Goal: Task Accomplishment & Management: Use online tool/utility

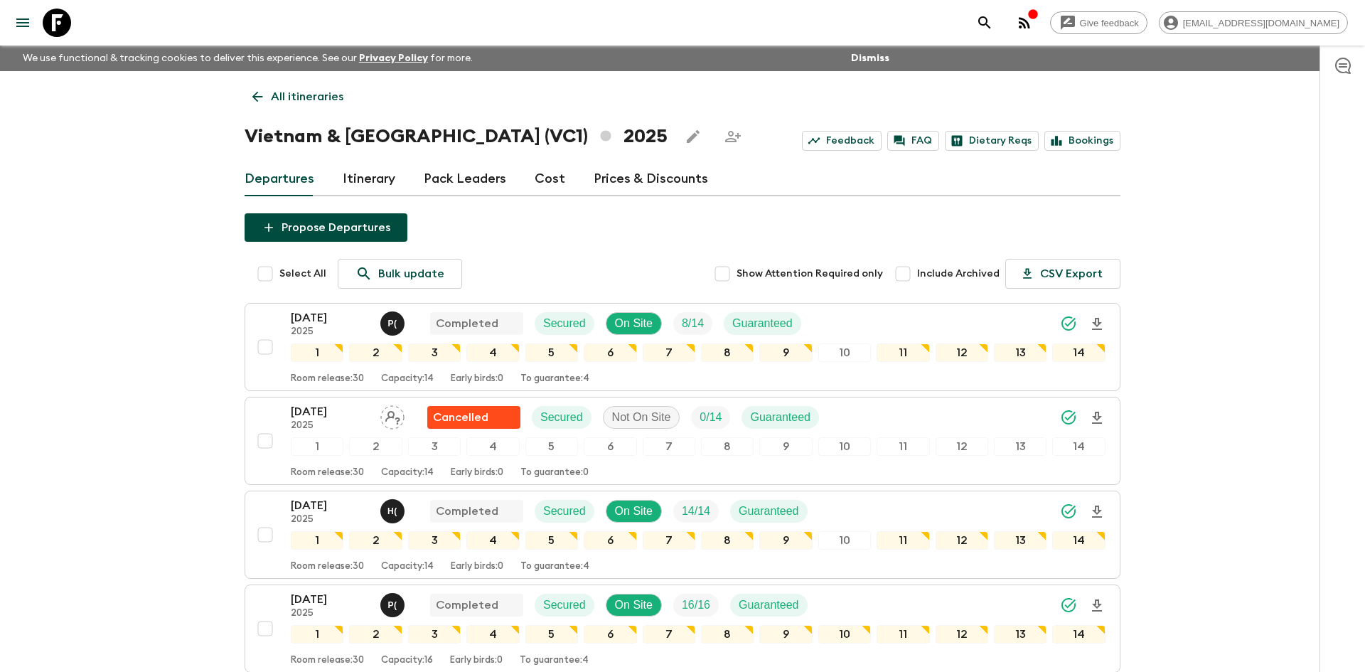
click at [283, 92] on p "All itineraries" at bounding box center [307, 96] width 72 height 17
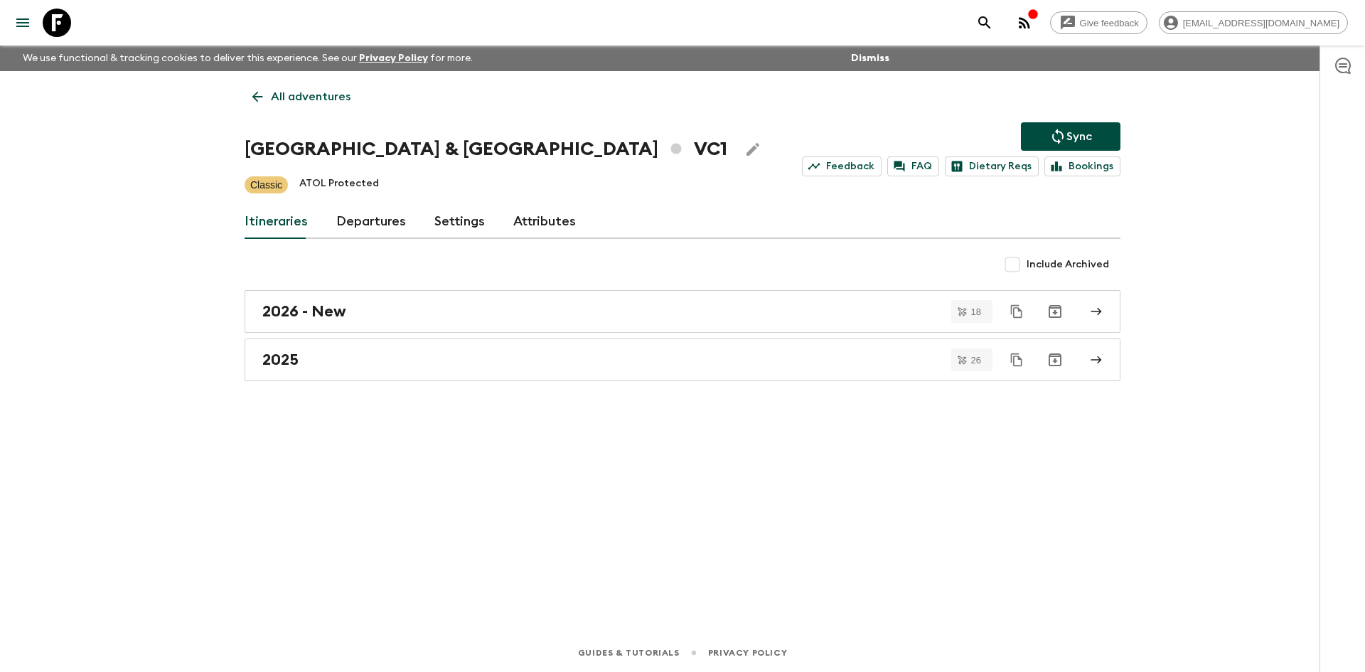
click at [283, 92] on p "All adventures" at bounding box center [311, 96] width 80 height 17
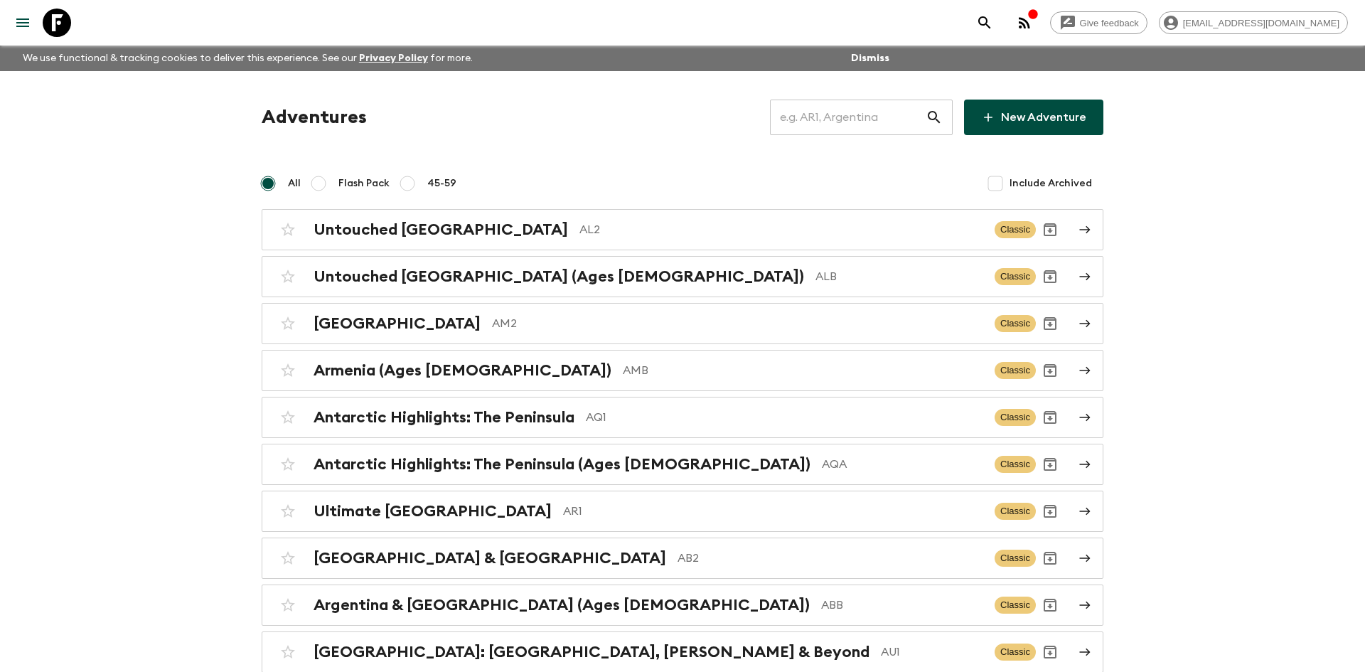
click at [817, 117] on input "text" at bounding box center [848, 117] width 156 height 40
click at [801, 122] on input "jpb" at bounding box center [848, 117] width 156 height 40
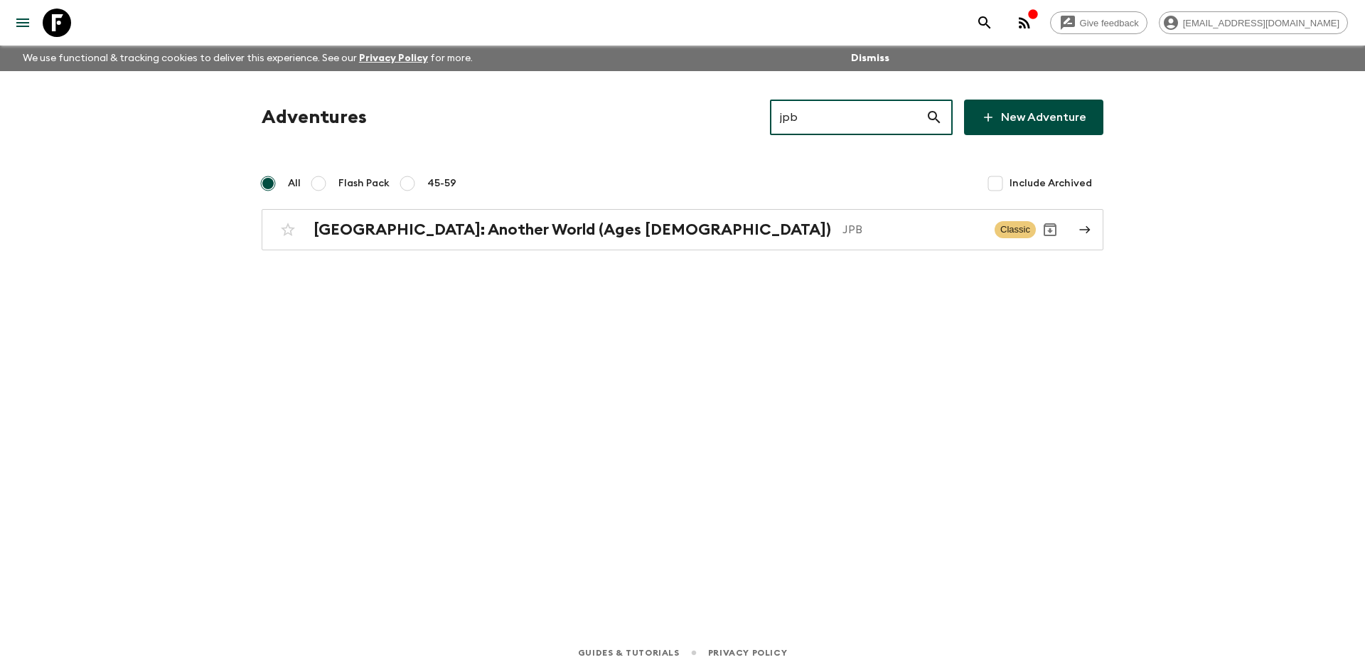
click at [801, 122] on input "jpb" at bounding box center [848, 117] width 156 height 40
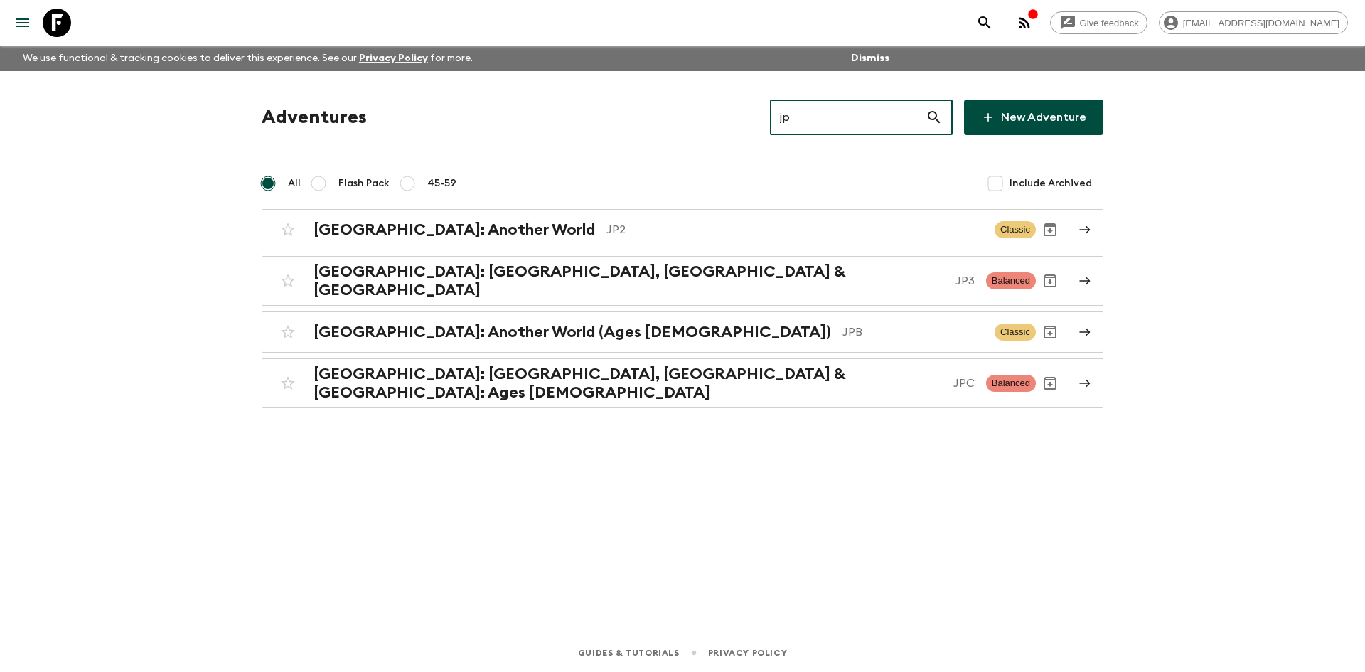
type input "jp2"
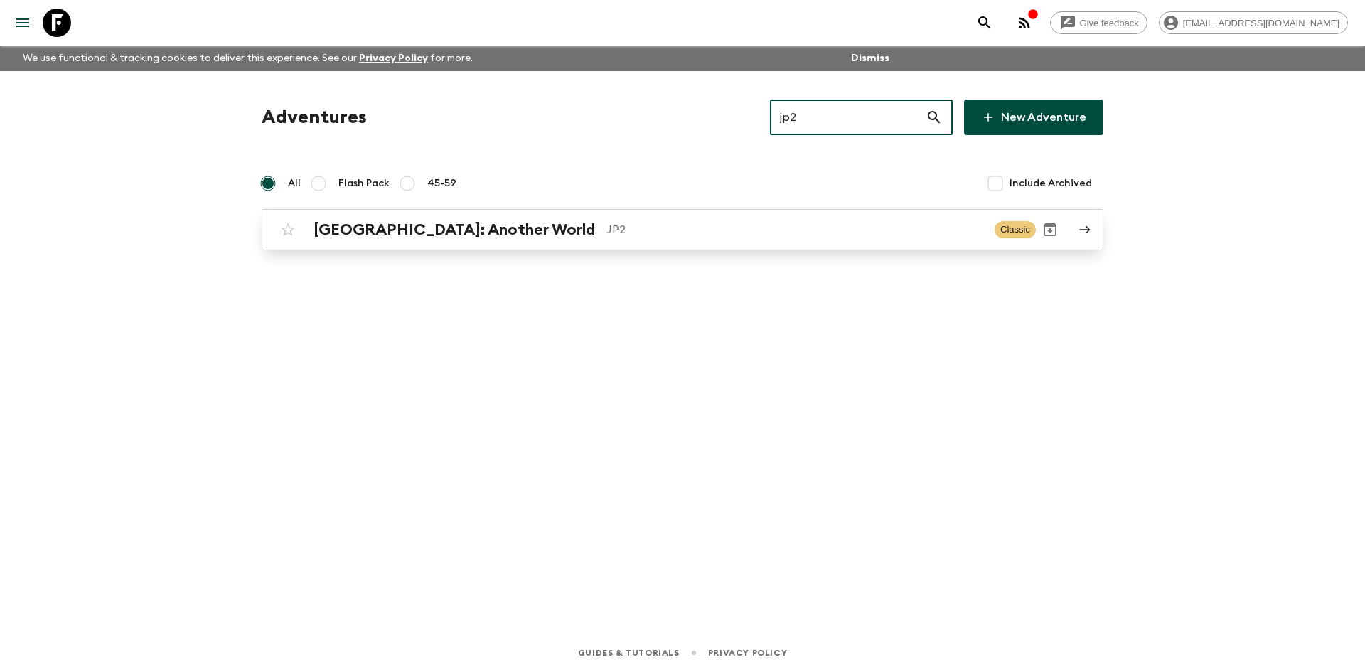
click at [469, 233] on h2 "[GEOGRAPHIC_DATA]: Another World" at bounding box center [453, 229] width 281 height 18
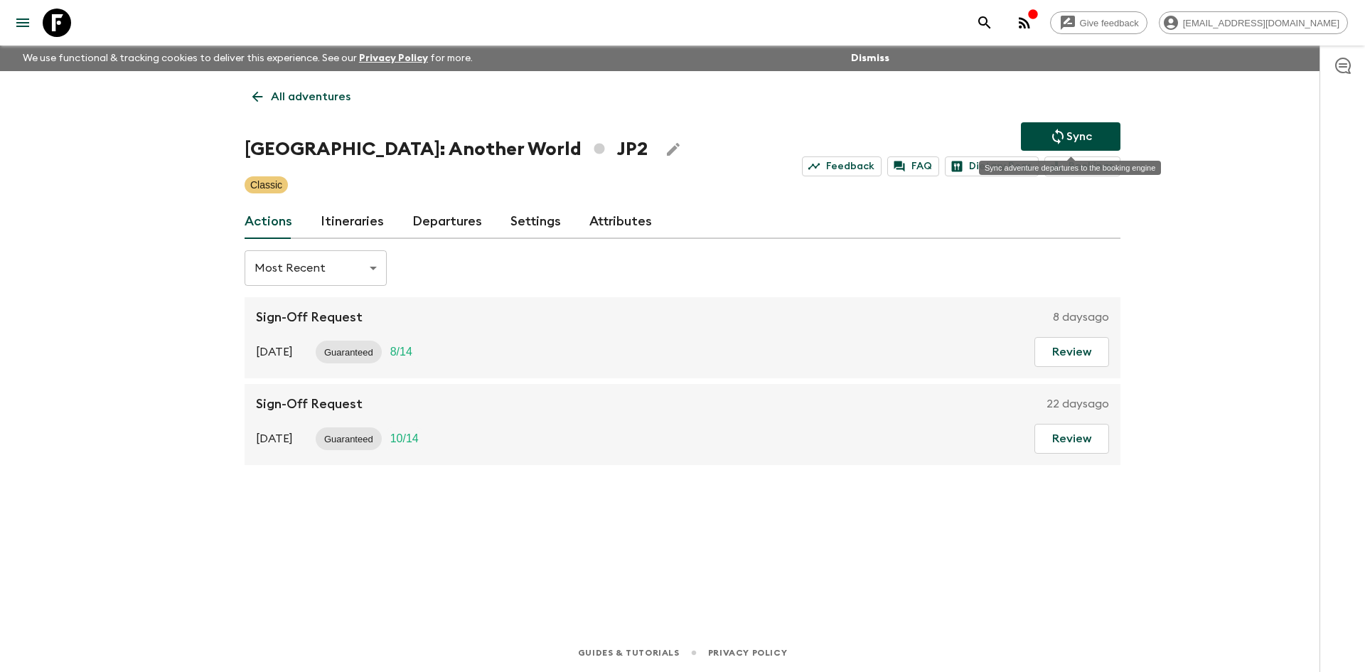
click at [1055, 144] on icon "Sync adventure departures to the booking engine" at bounding box center [1057, 136] width 17 height 17
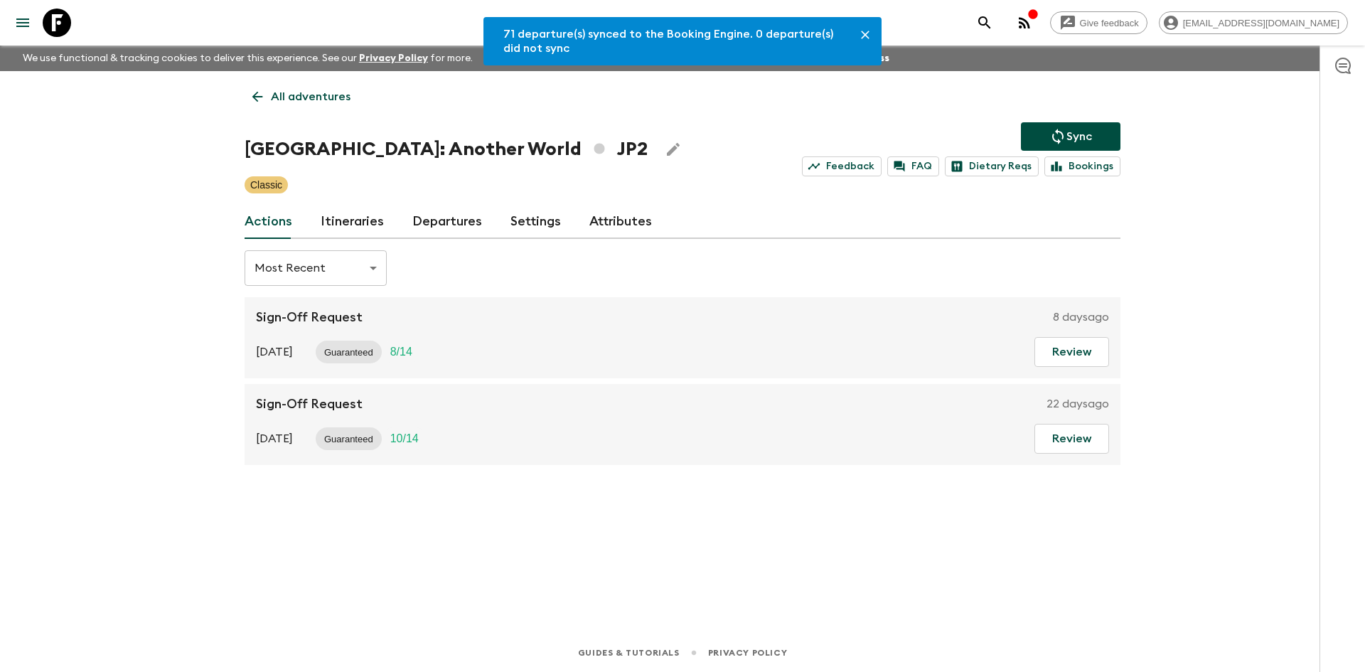
click at [453, 222] on link "Departures" at bounding box center [447, 222] width 70 height 34
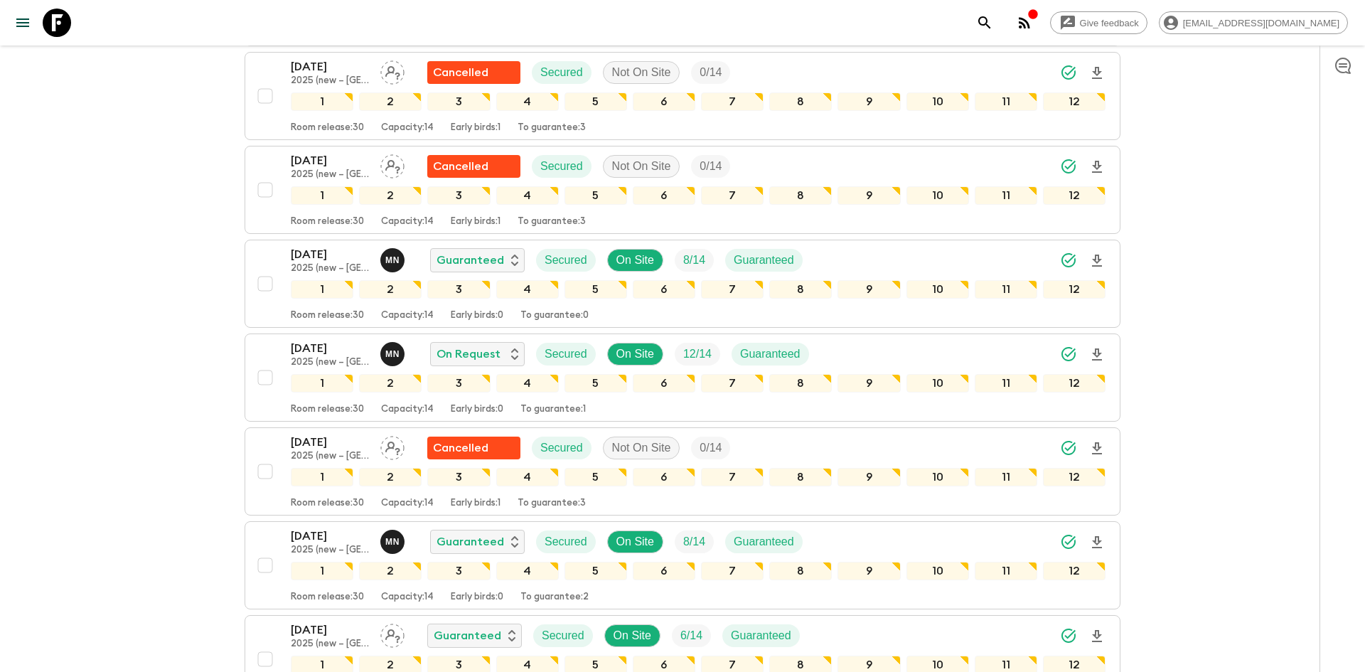
scroll to position [2771, 0]
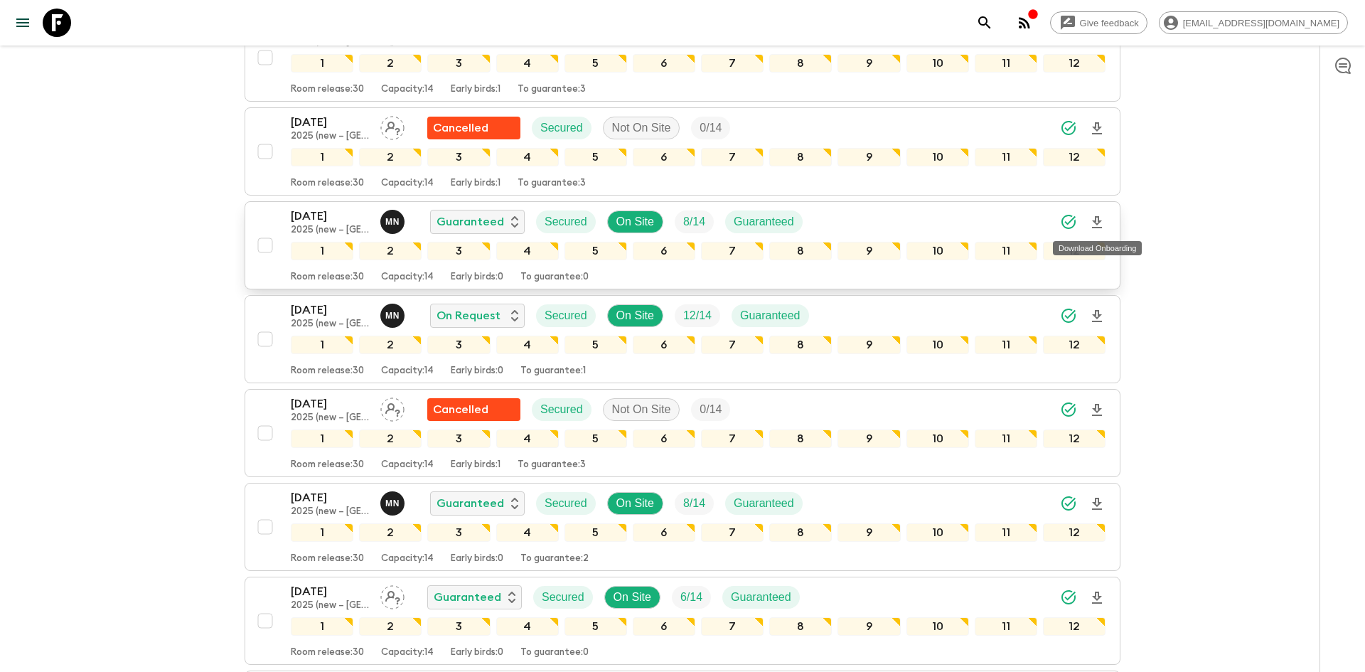
click at [1097, 221] on icon "Download Onboarding" at bounding box center [1097, 222] width 10 height 12
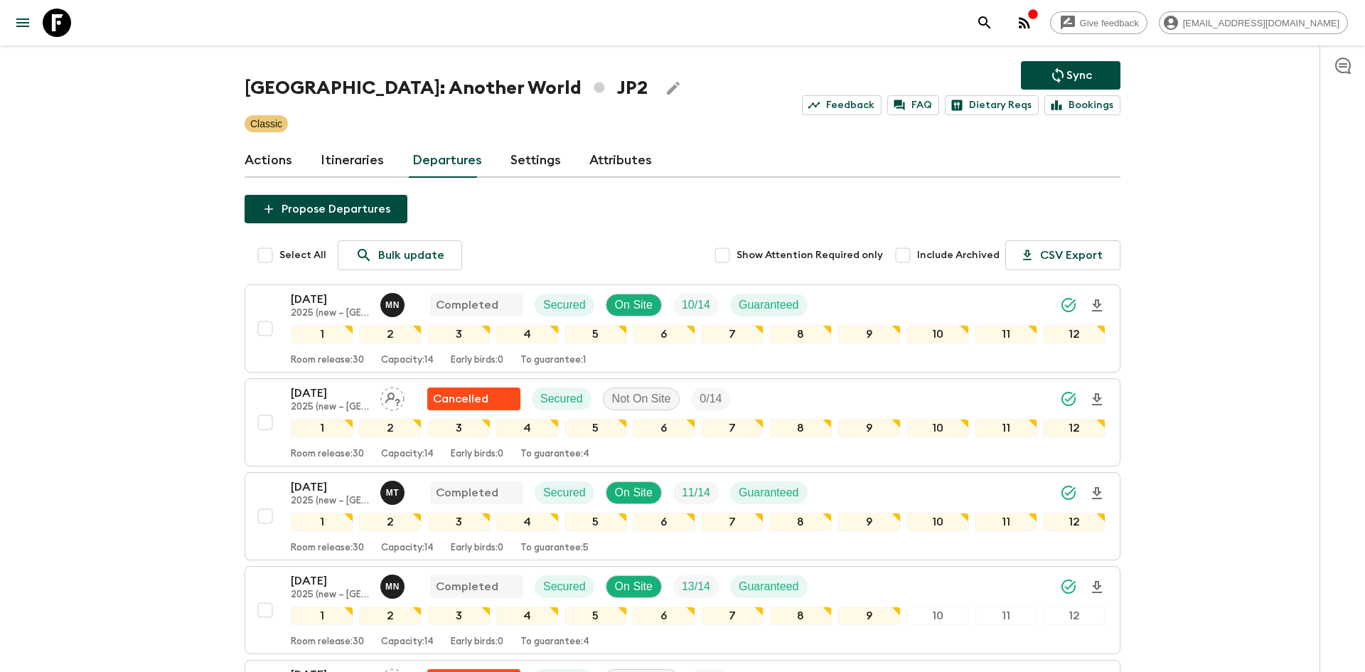
scroll to position [0, 0]
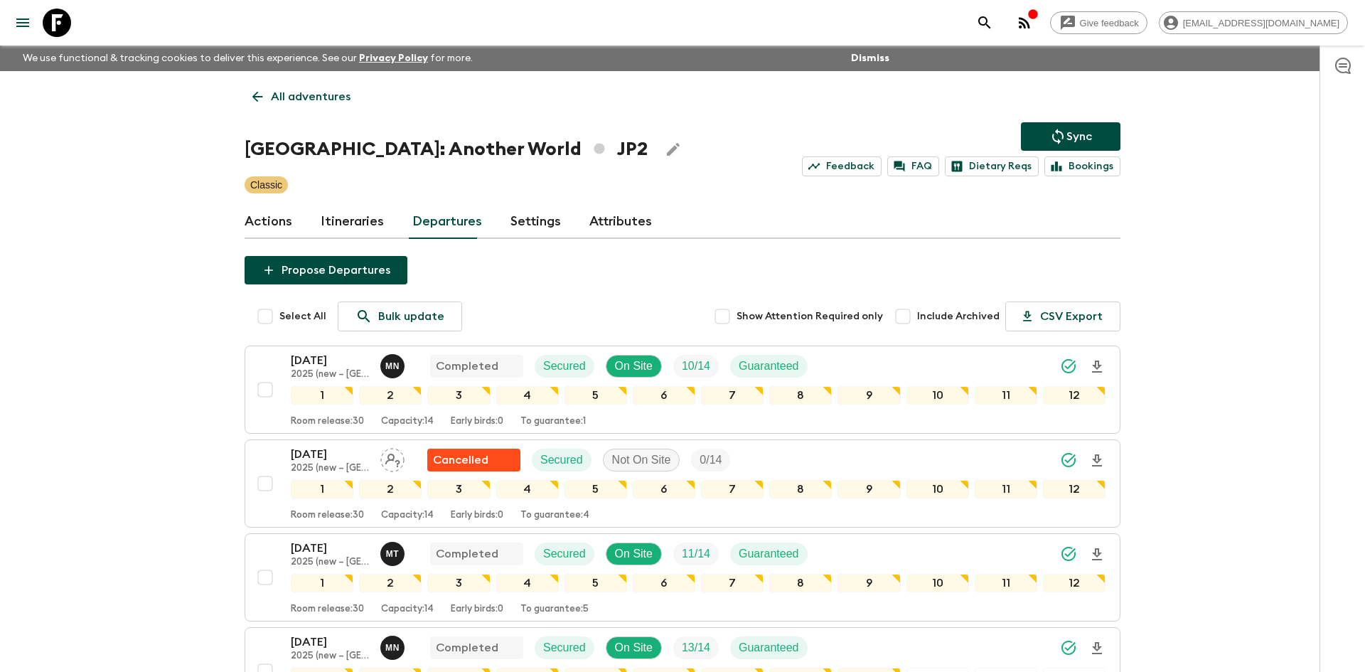
click at [314, 103] on p "All adventures" at bounding box center [311, 96] width 80 height 17
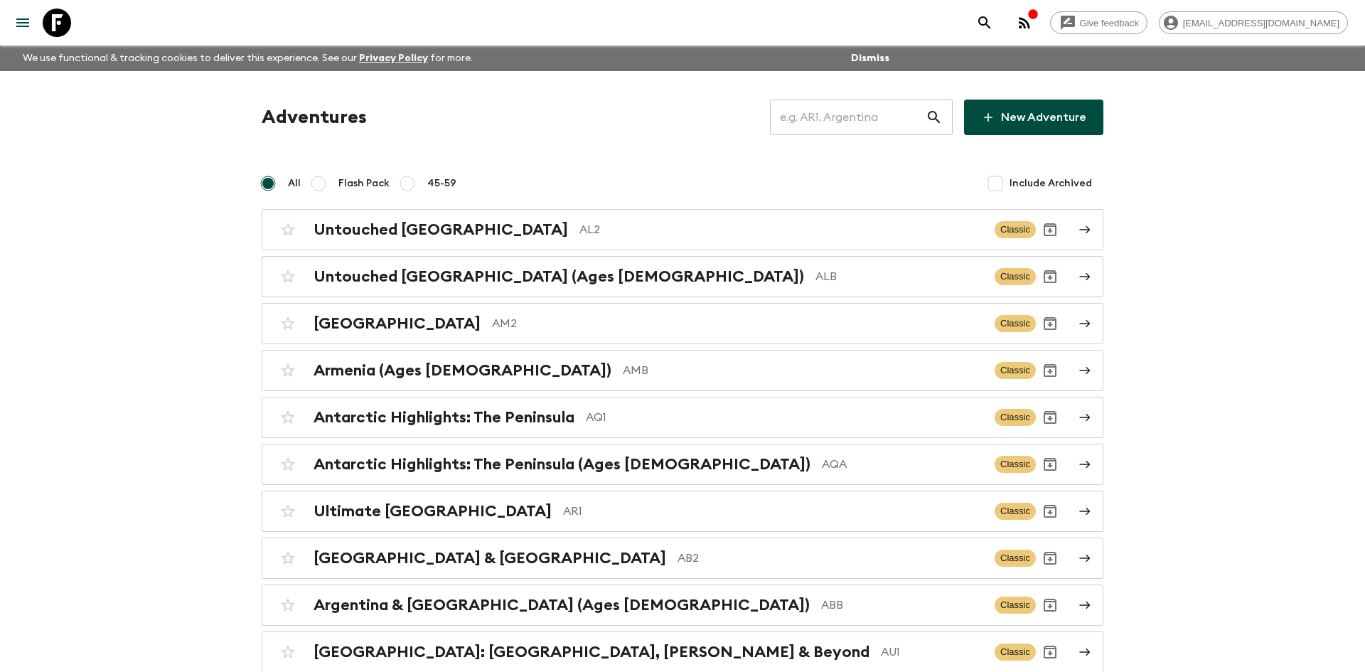
click at [816, 118] on input "text" at bounding box center [848, 117] width 156 height 40
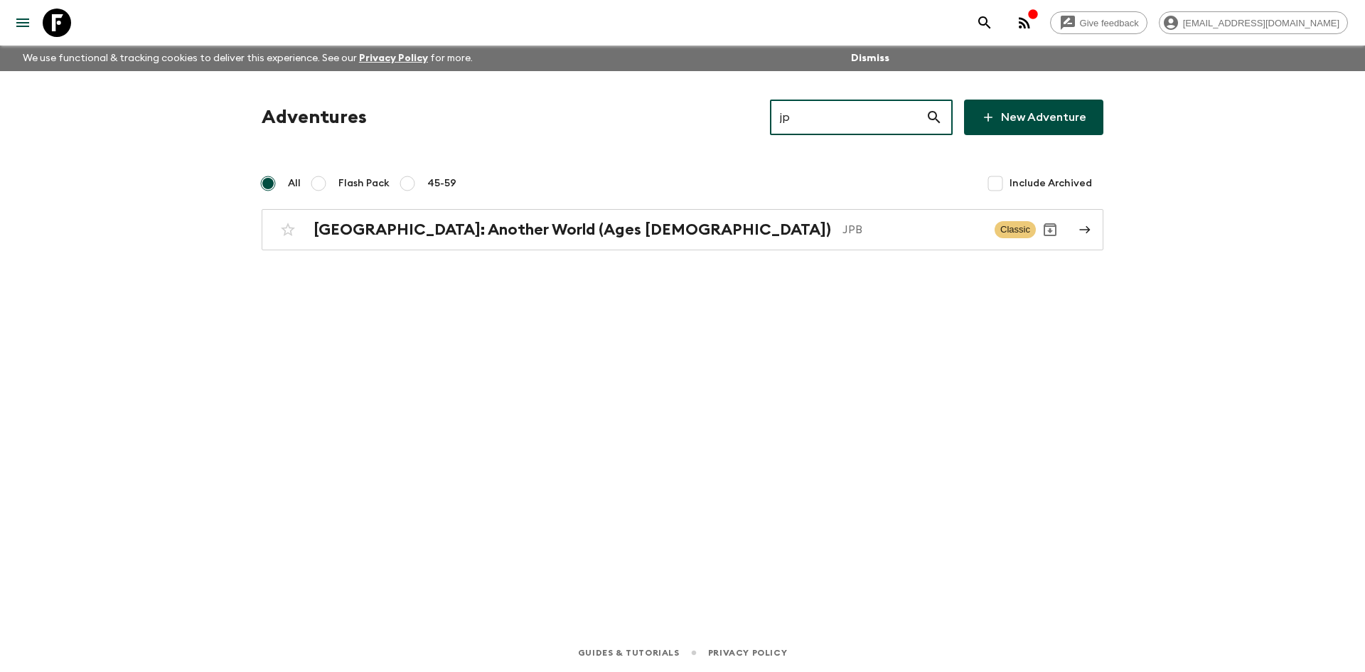
type input "jpb"
click at [596, 238] on div "[GEOGRAPHIC_DATA]: Another World (Ages [DEMOGRAPHIC_DATA]) JPB" at bounding box center [647, 229] width 669 height 18
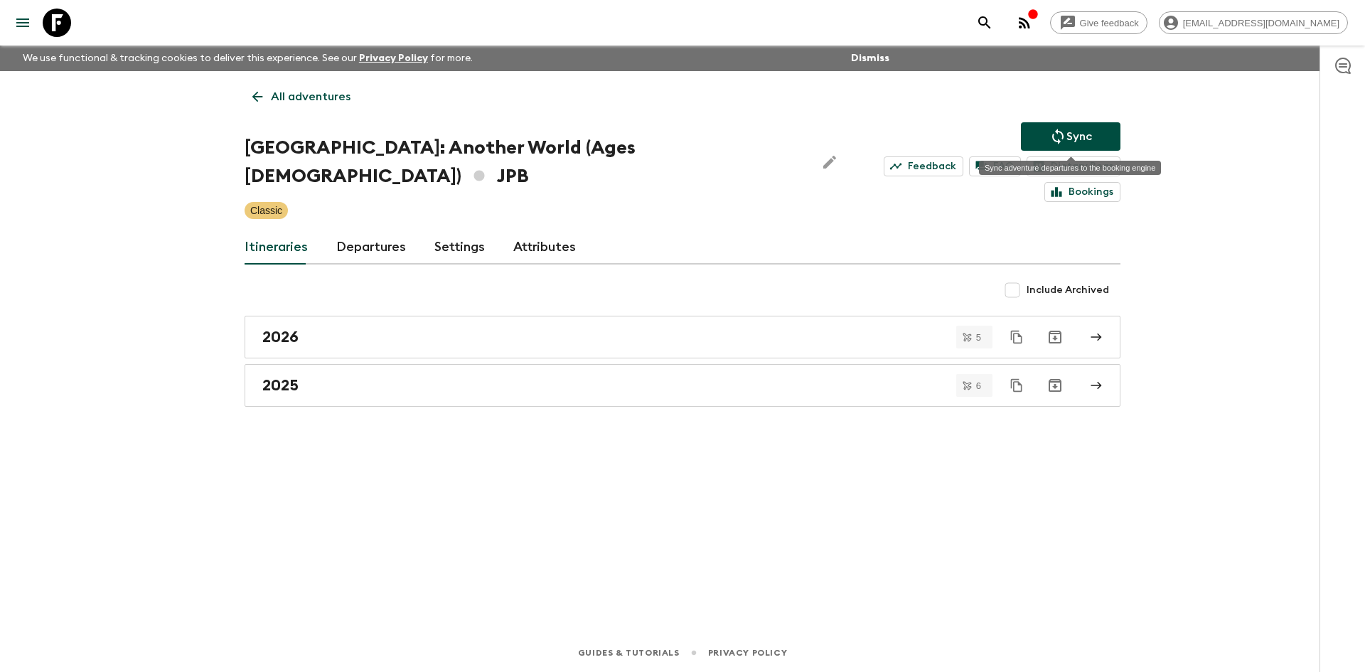
click at [1040, 127] on button "Sync" at bounding box center [1070, 136] width 99 height 28
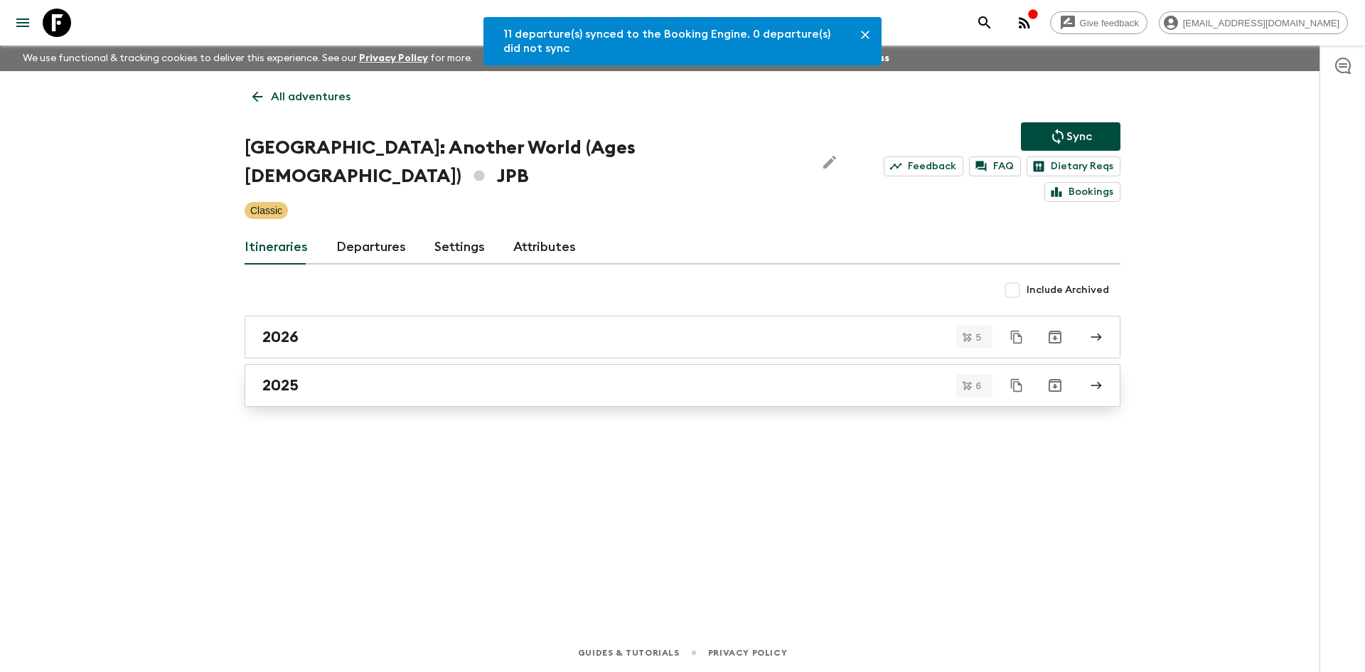
click at [323, 376] on div "2025" at bounding box center [668, 385] width 813 height 18
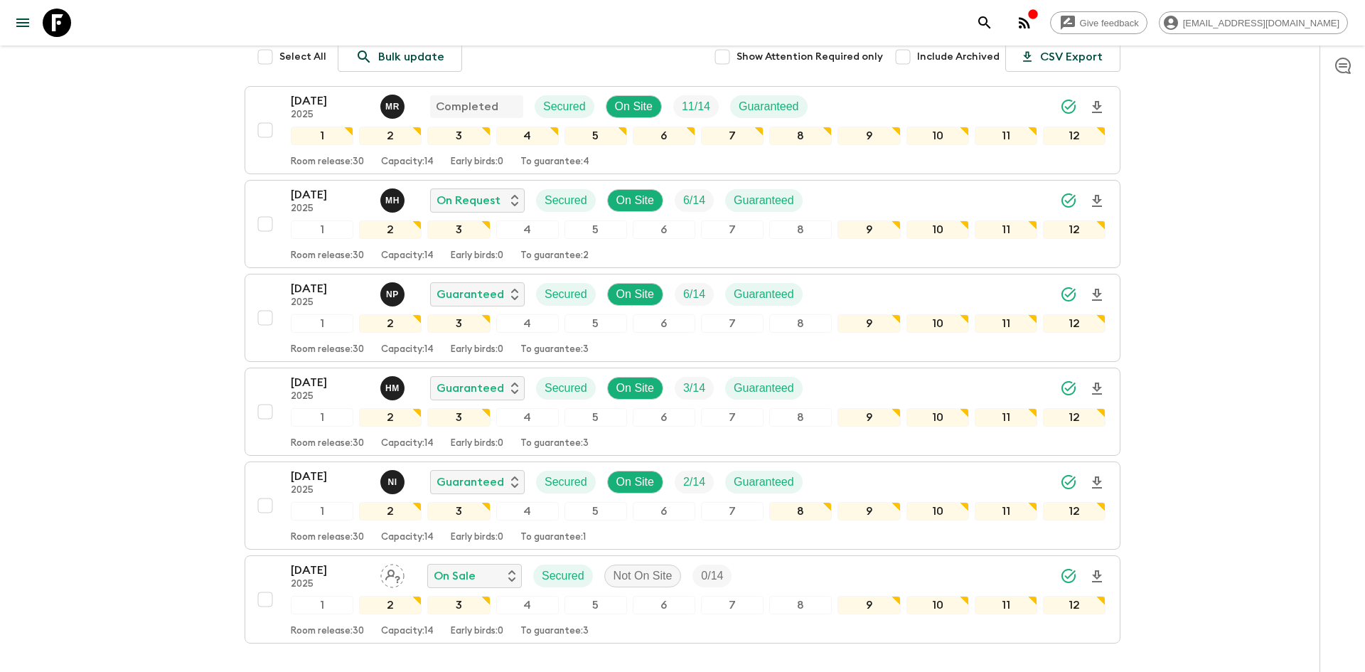
scroll to position [212, 0]
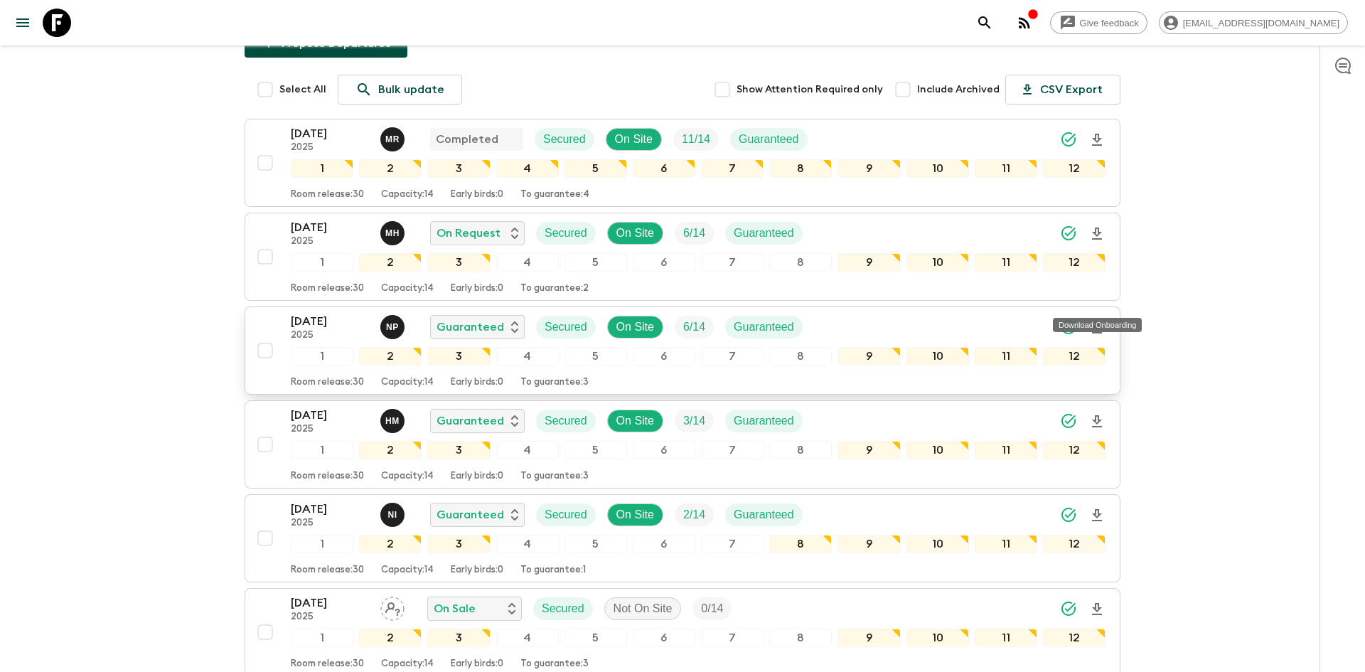
click at [1097, 321] on icon "Download Onboarding" at bounding box center [1097, 327] width 10 height 12
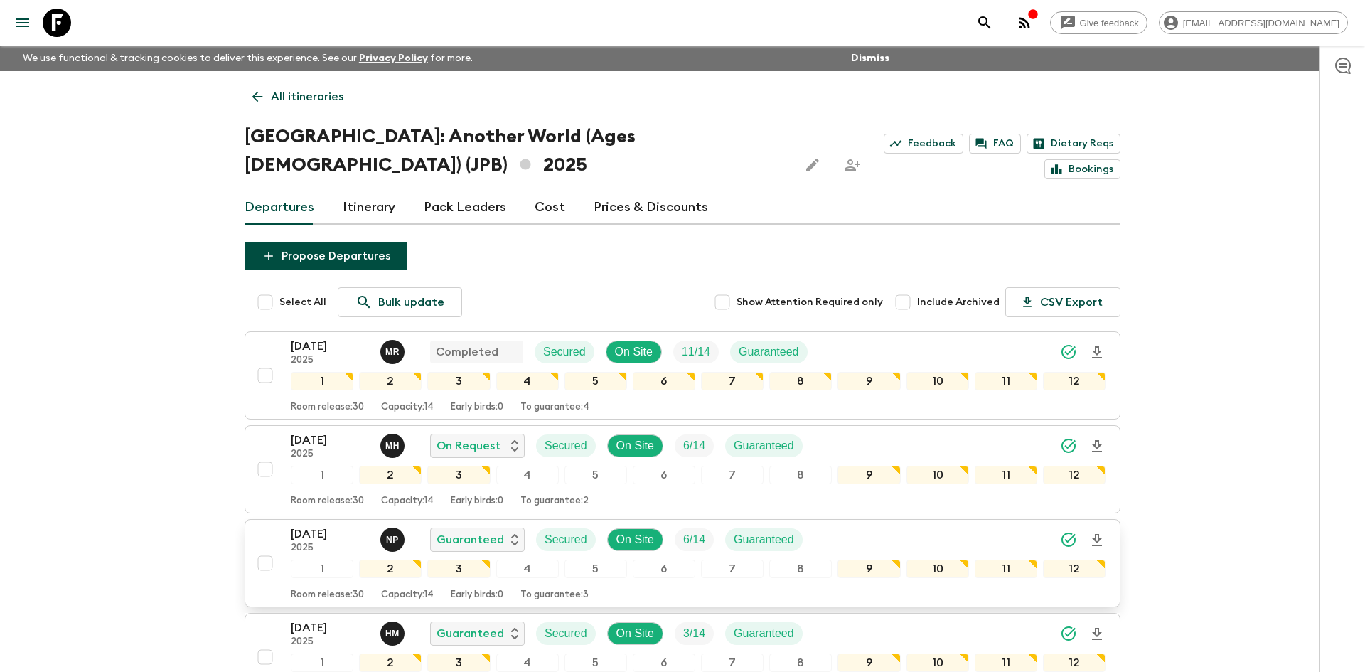
click at [310, 91] on p "All itineraries" at bounding box center [307, 96] width 72 height 17
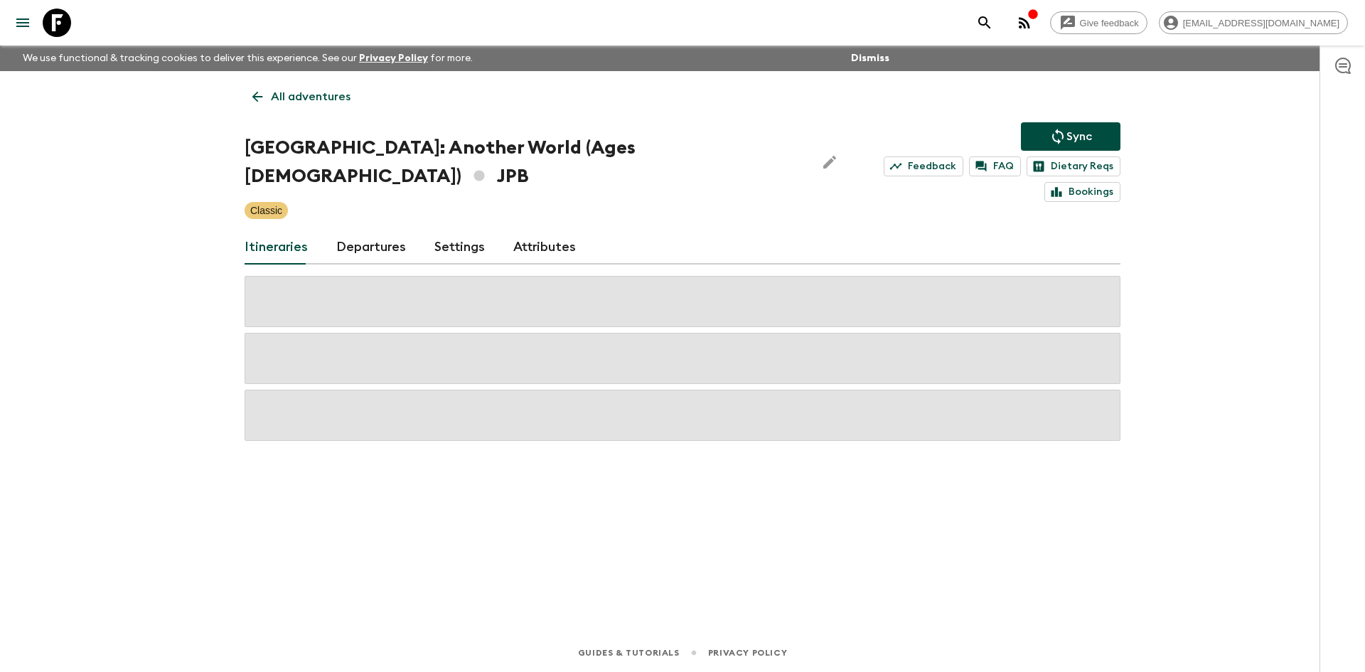
click at [310, 91] on p "All adventures" at bounding box center [311, 96] width 80 height 17
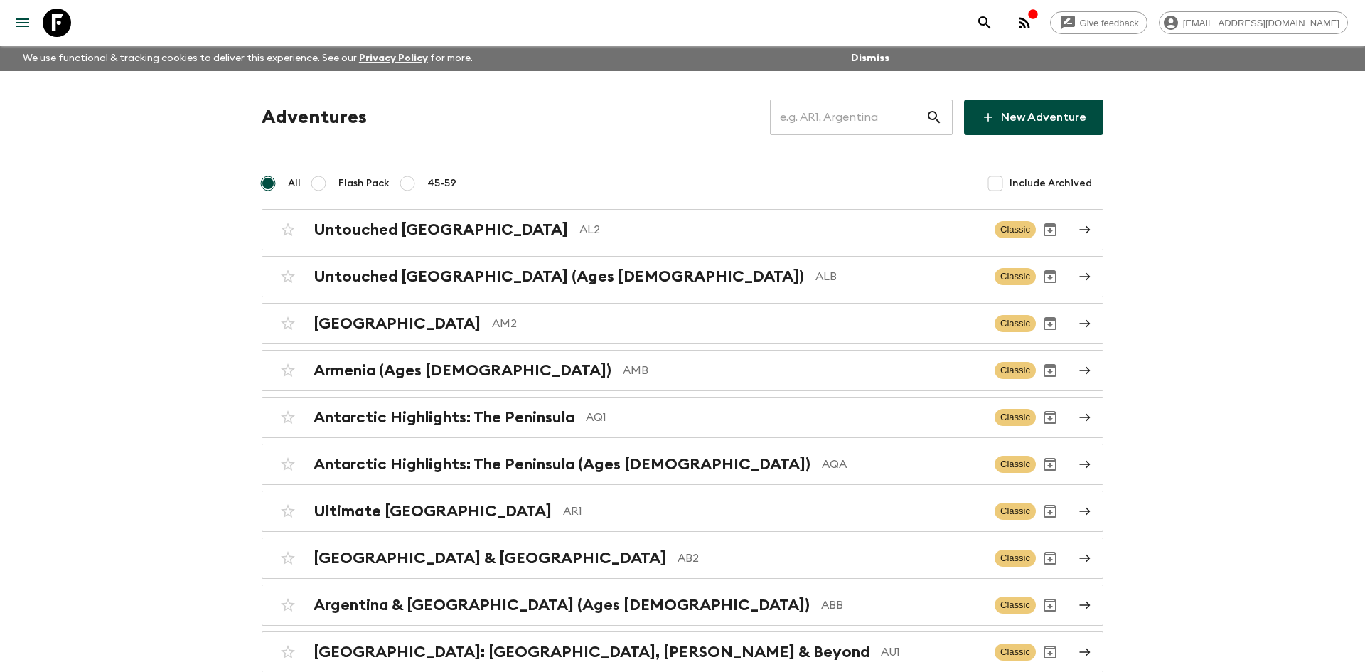
click at [799, 117] on input "text" at bounding box center [848, 117] width 156 height 40
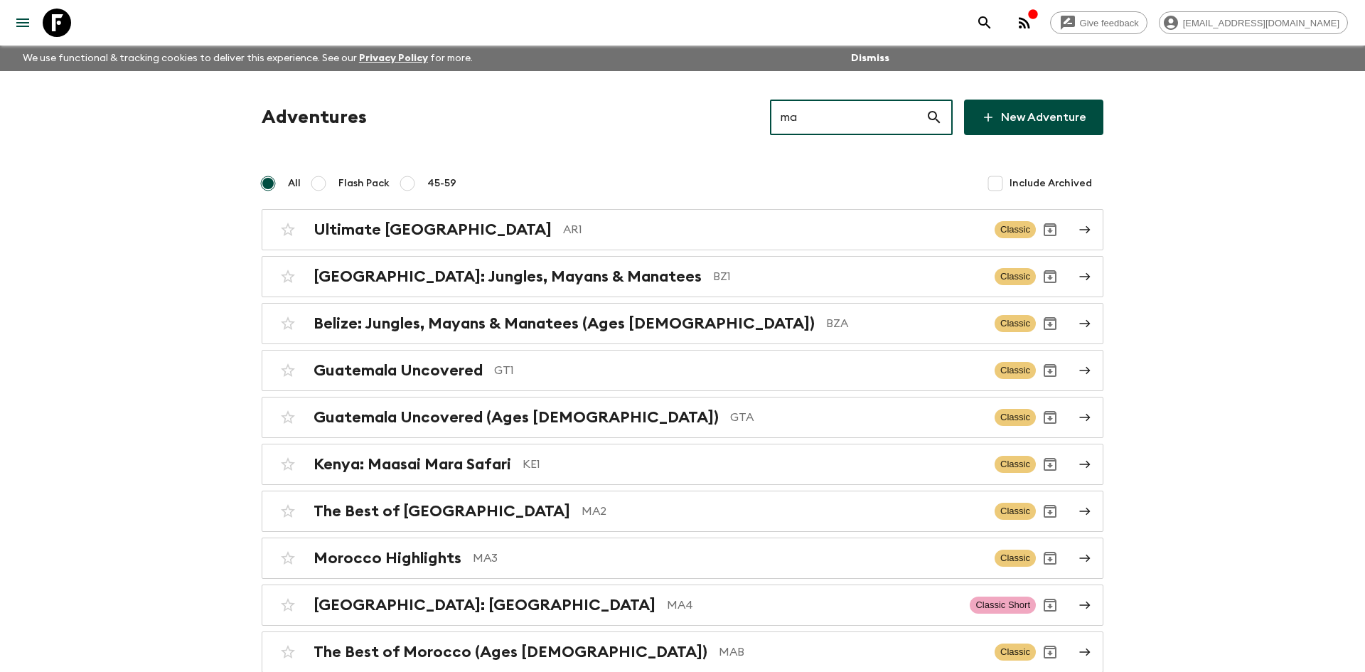
type input "ma2"
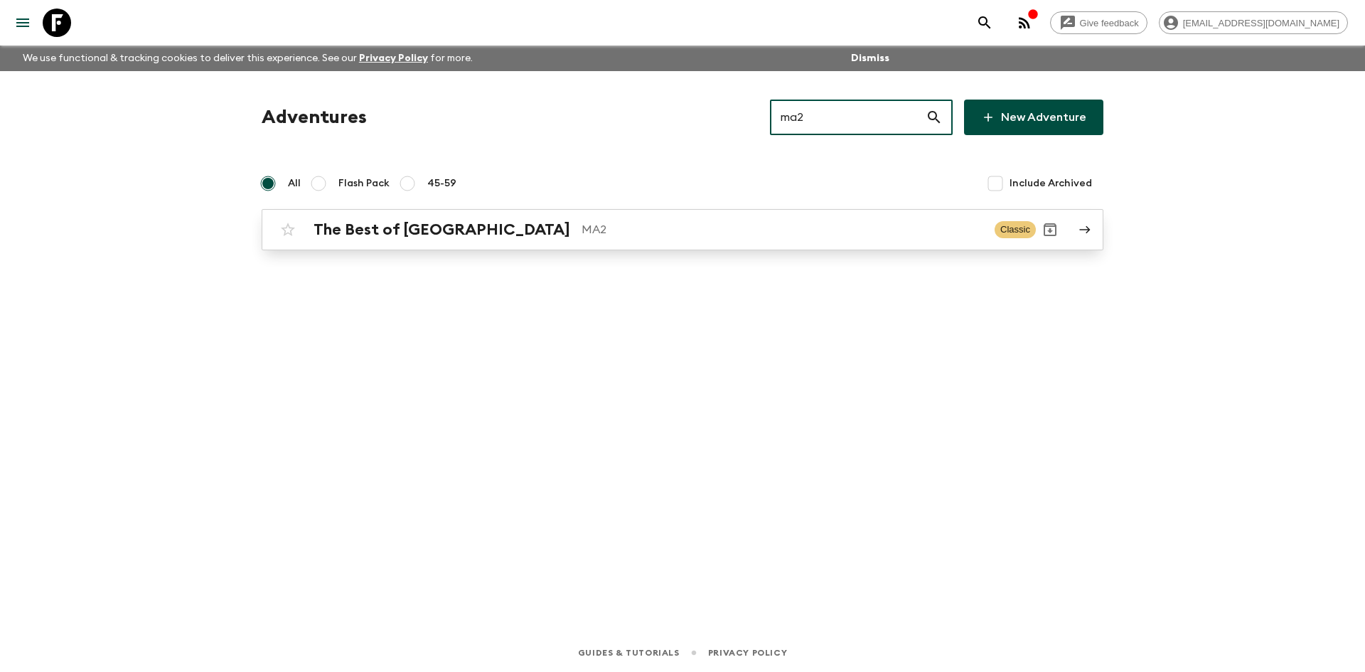
click at [581, 230] on p "MA2" at bounding box center [782, 229] width 402 height 17
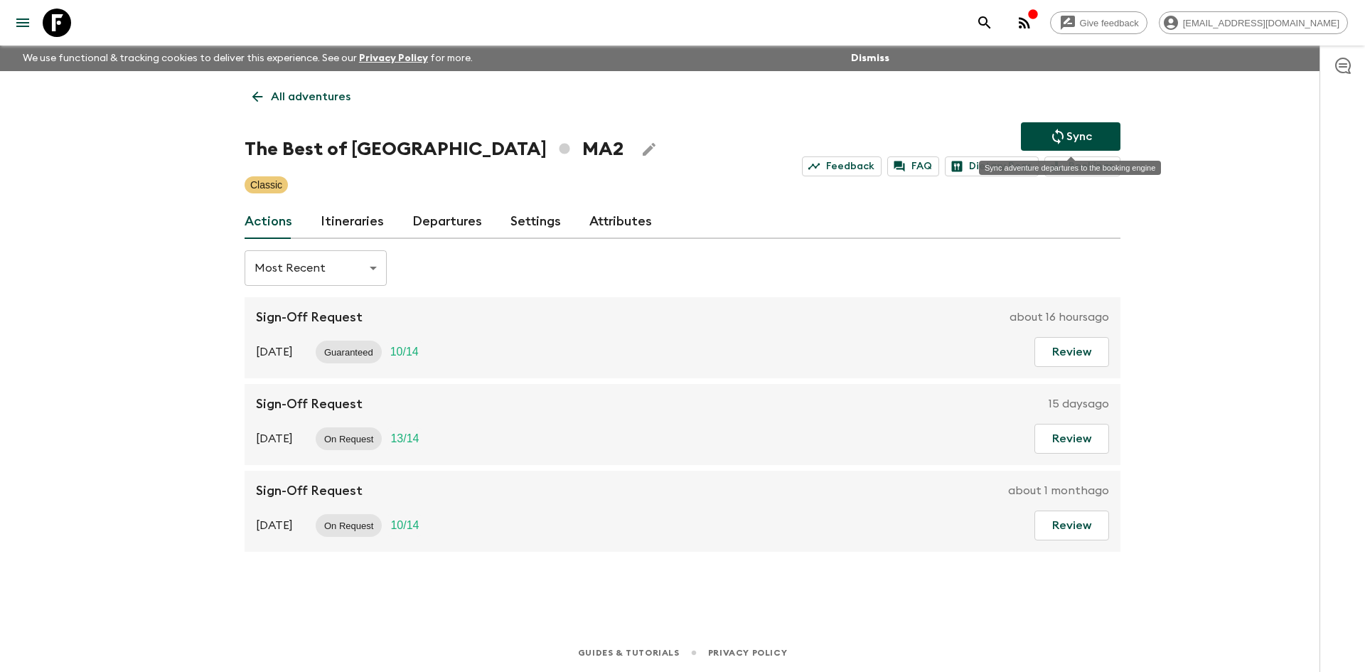
click at [1051, 142] on icon "Sync adventure departures to the booking engine" at bounding box center [1057, 136] width 17 height 17
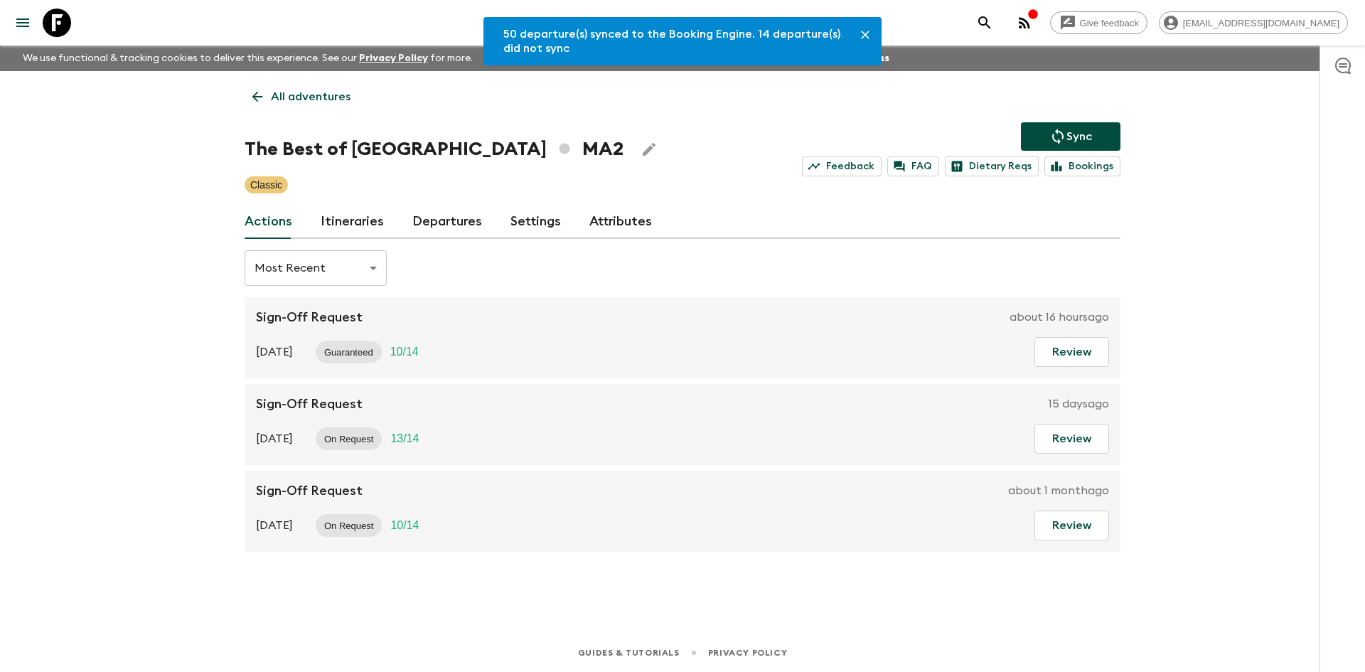
click at [453, 227] on link "Departures" at bounding box center [447, 222] width 70 height 34
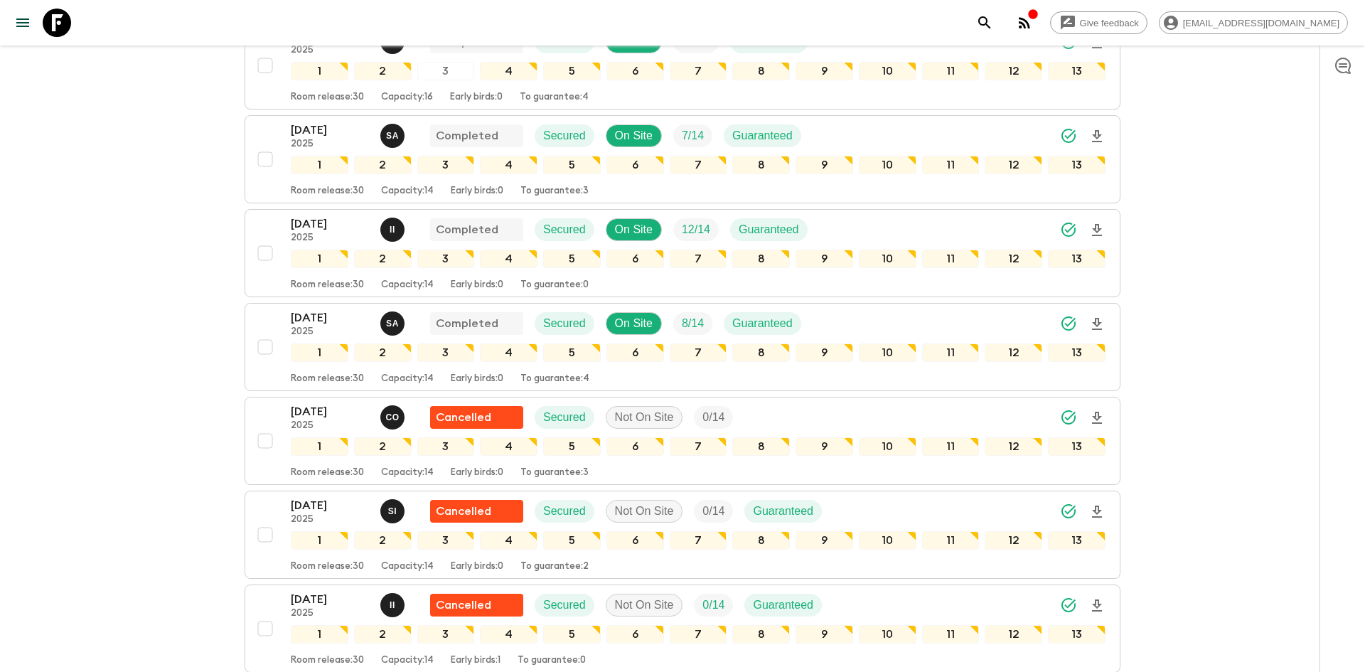
scroll to position [2589, 0]
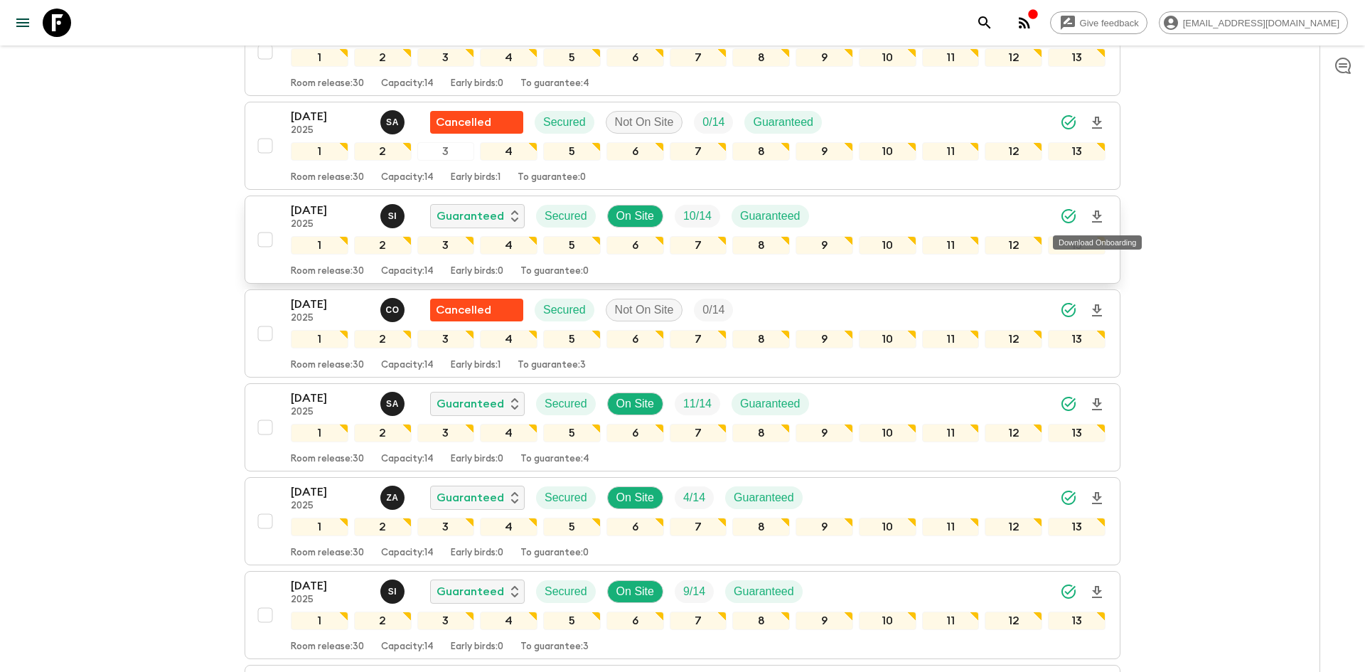
click at [1098, 213] on icon "Download Onboarding" at bounding box center [1097, 216] width 10 height 12
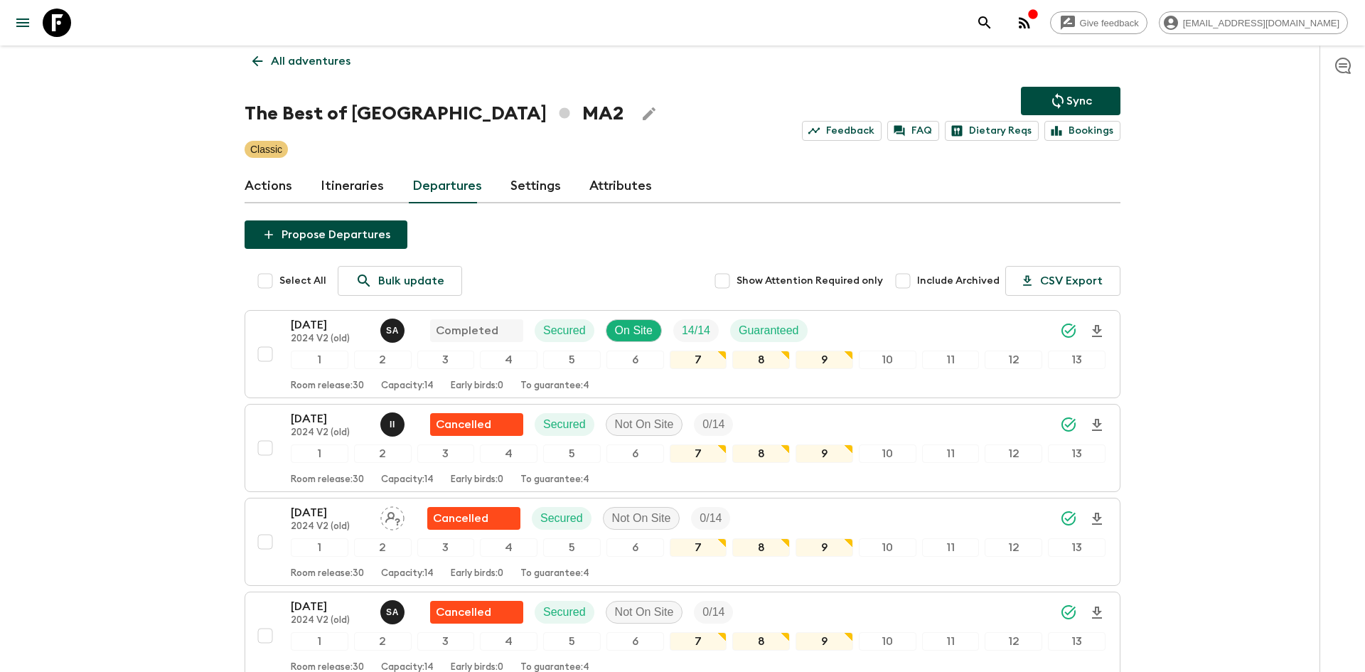
scroll to position [0, 0]
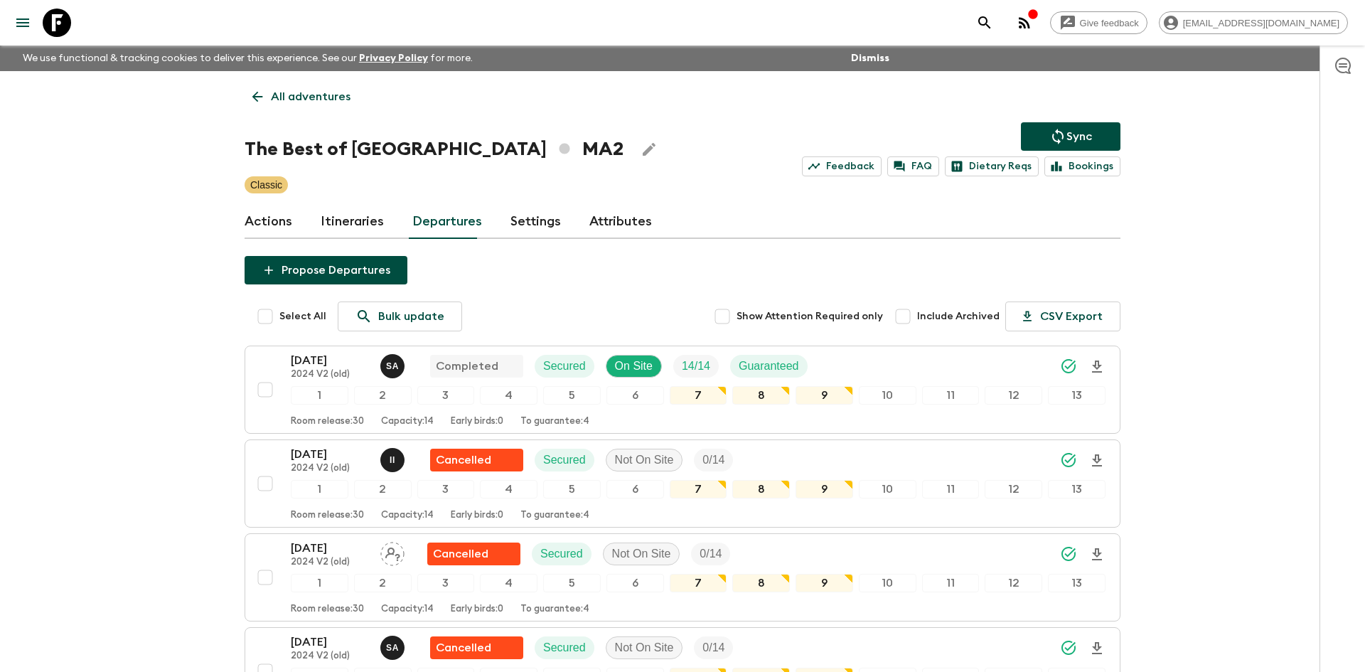
click at [324, 102] on p "All adventures" at bounding box center [311, 96] width 80 height 17
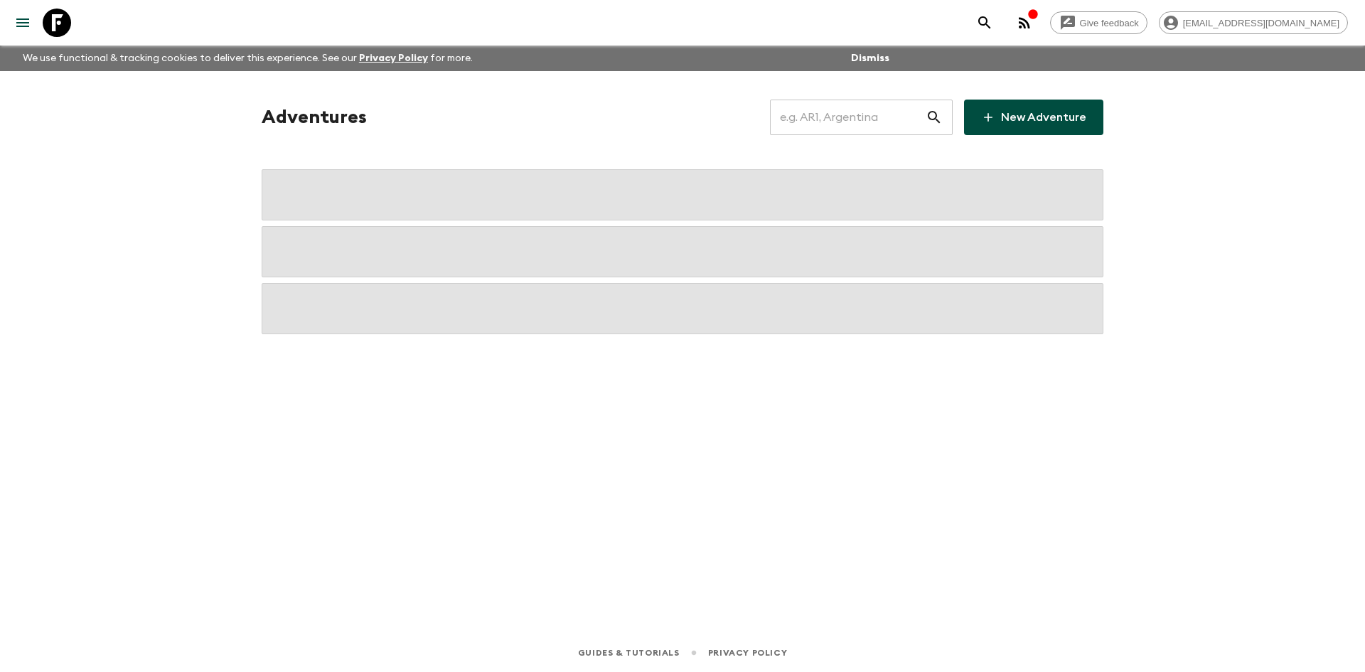
click at [812, 119] on input "text" at bounding box center [848, 117] width 156 height 40
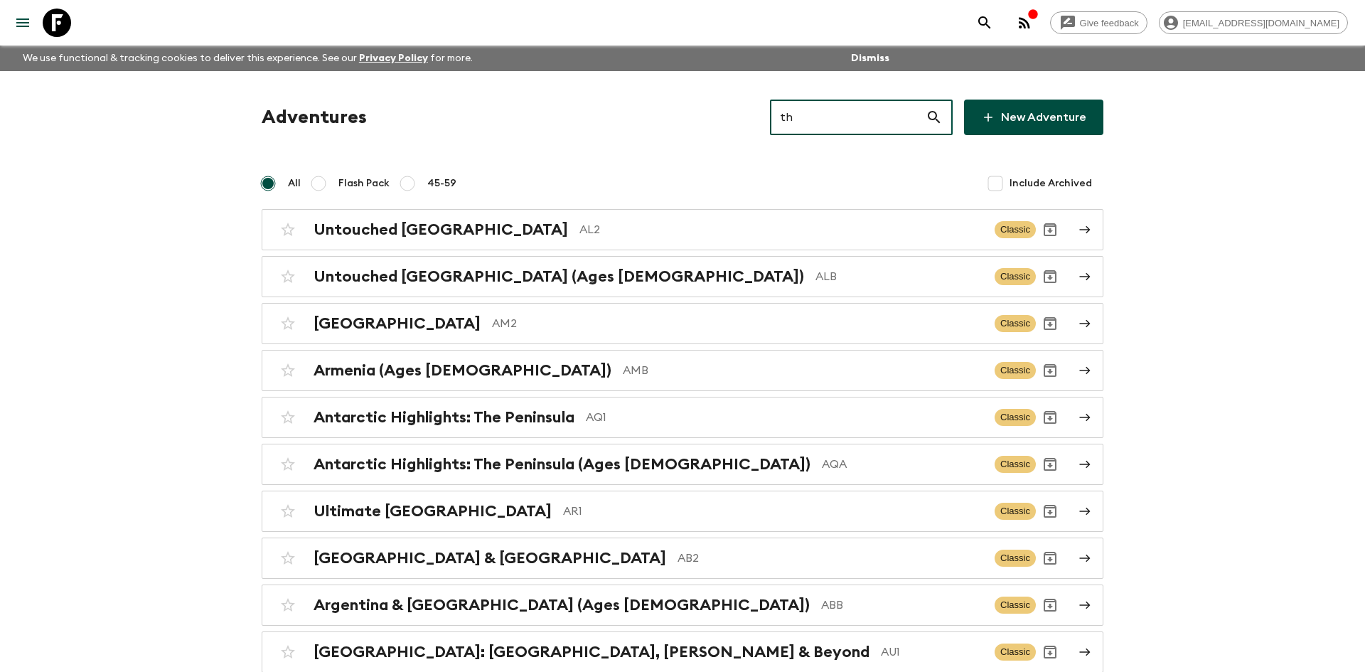
type input "th1"
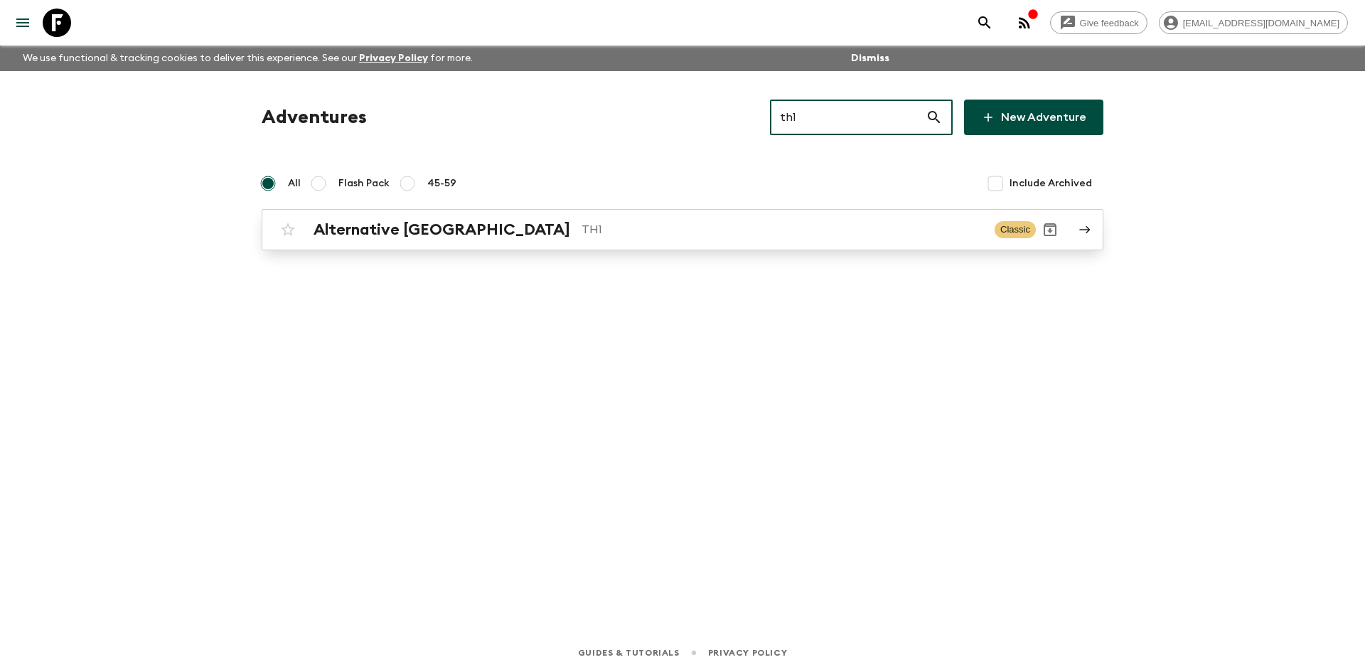
click at [481, 248] on link "Alternative [GEOGRAPHIC_DATA] TH1 Classic" at bounding box center [682, 229] width 841 height 41
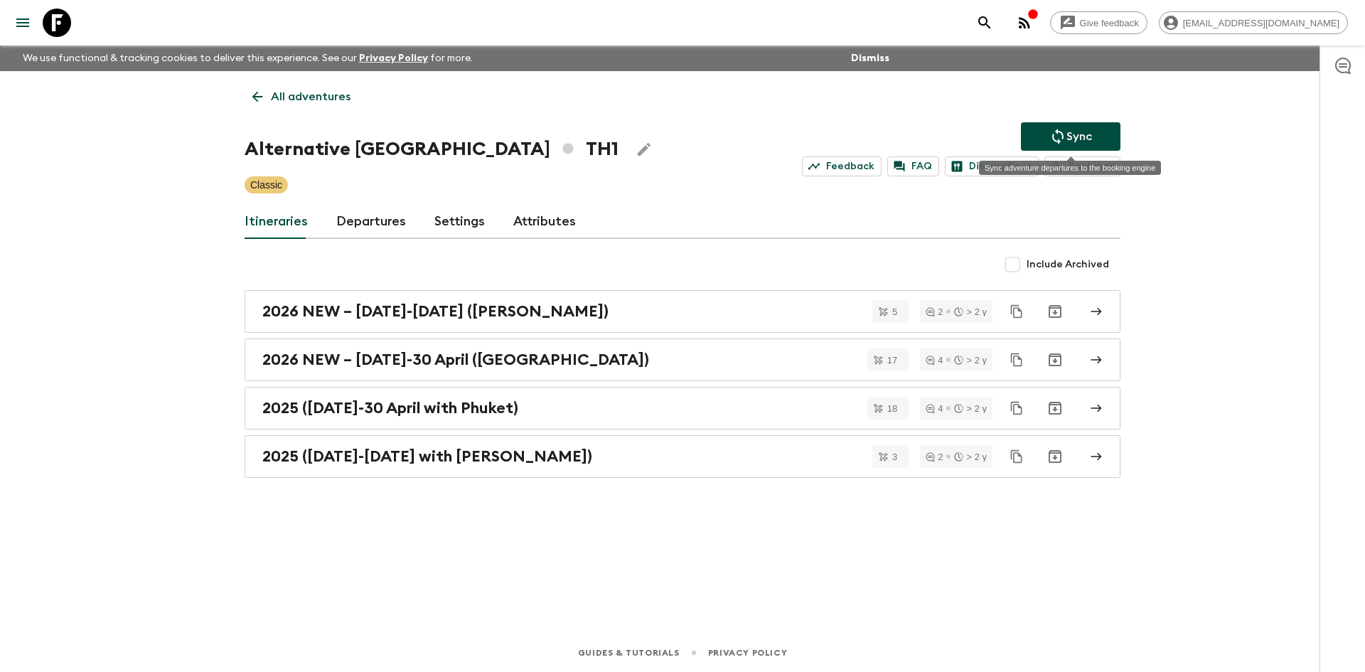
click at [1066, 141] on p "Sync" at bounding box center [1079, 136] width 26 height 17
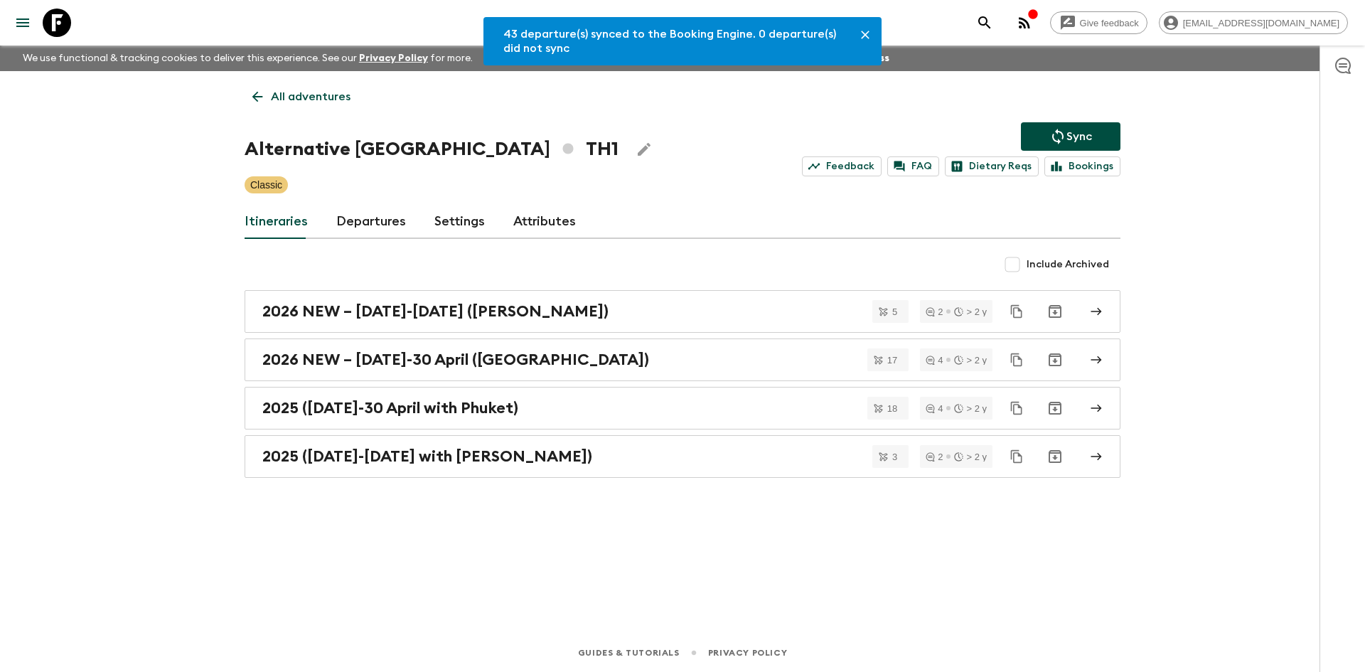
click at [387, 210] on link "Departures" at bounding box center [371, 222] width 70 height 34
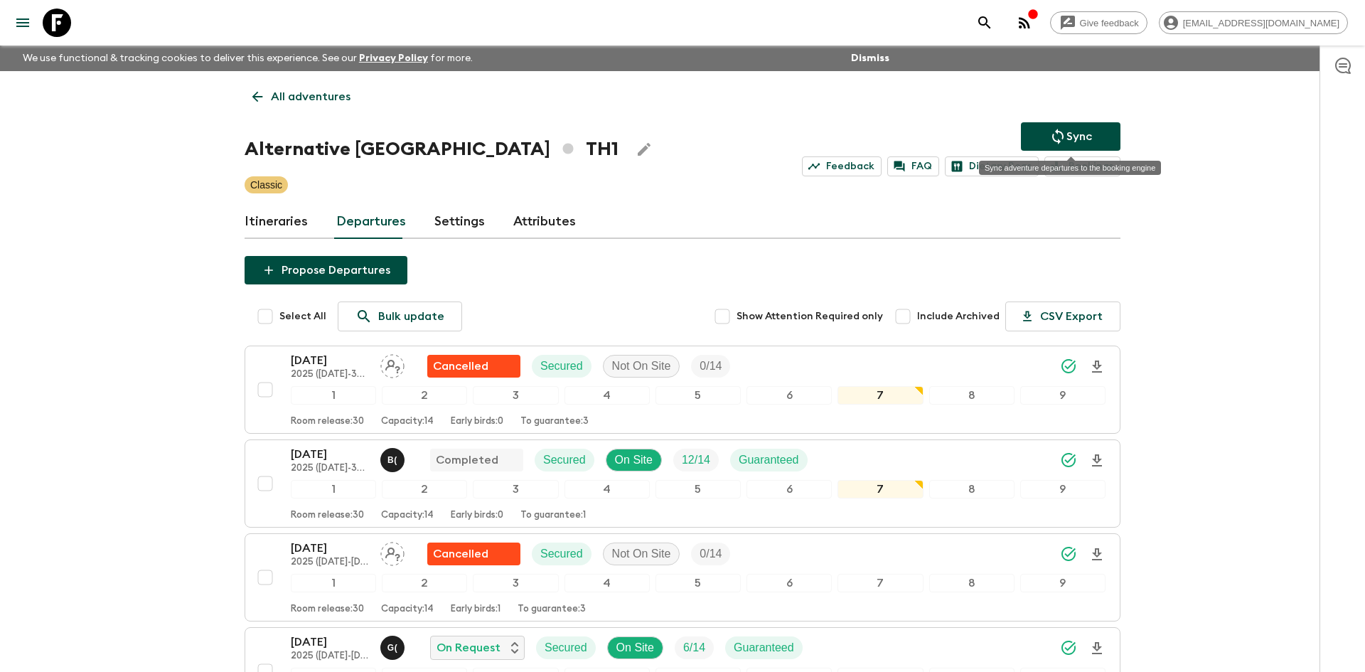
click at [1073, 133] on p "Sync" at bounding box center [1079, 136] width 26 height 17
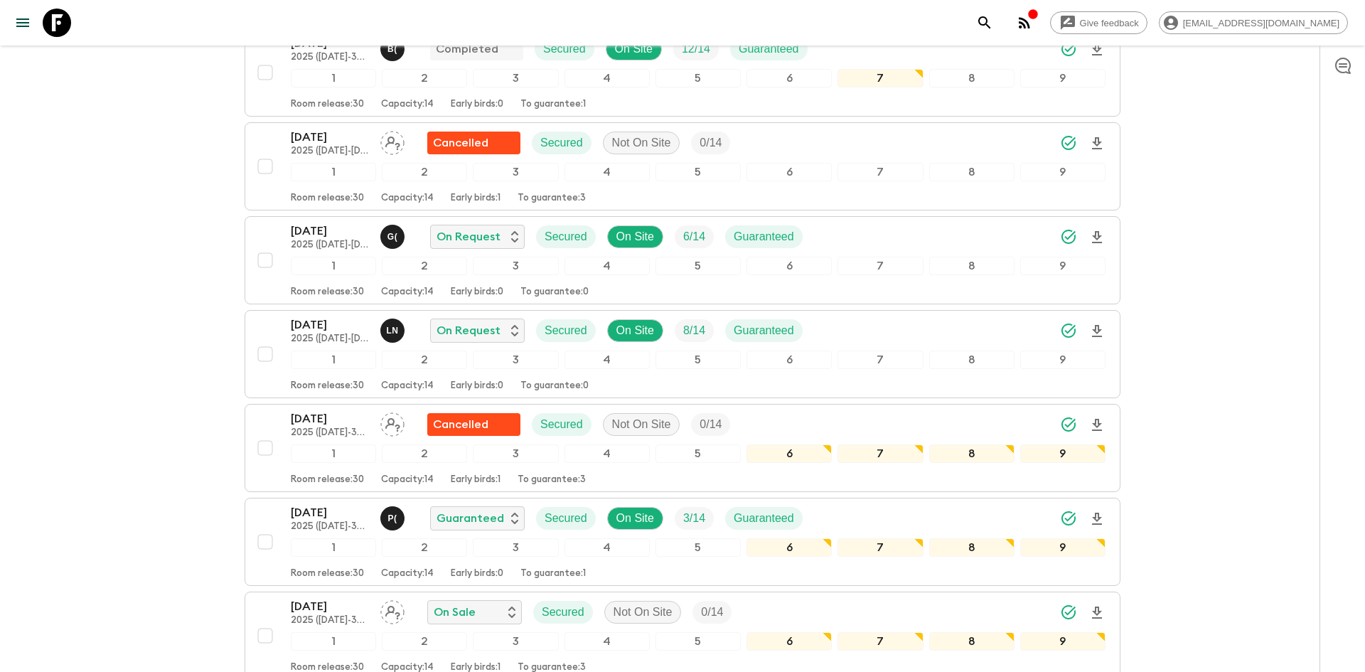
scroll to position [410, 0]
click at [1093, 324] on icon "Download Onboarding" at bounding box center [1096, 331] width 17 height 17
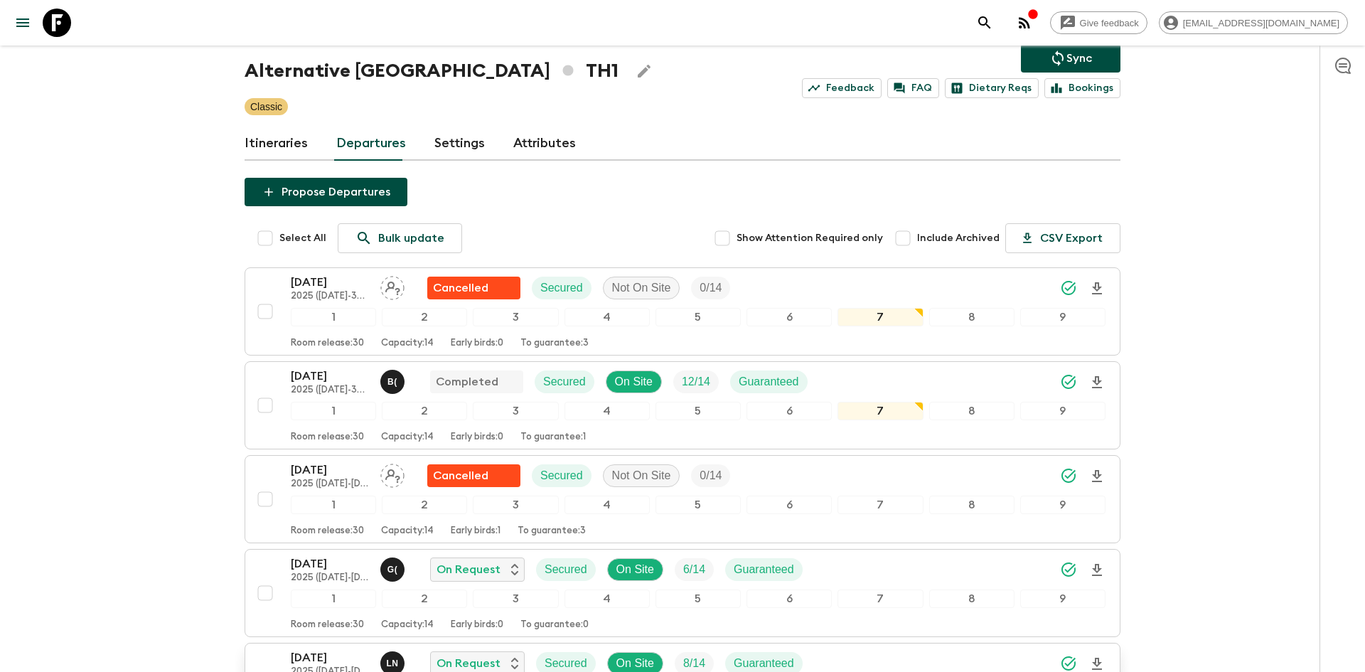
scroll to position [0, 0]
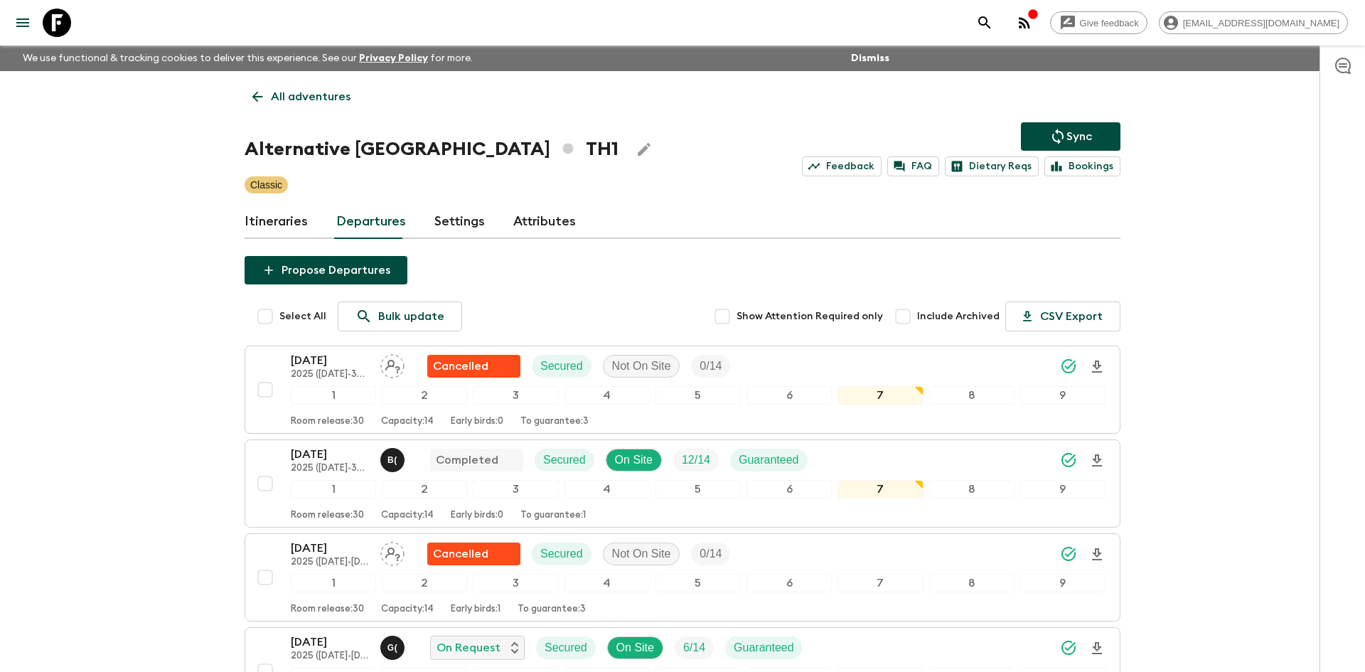
click at [330, 95] on p "All adventures" at bounding box center [311, 96] width 80 height 17
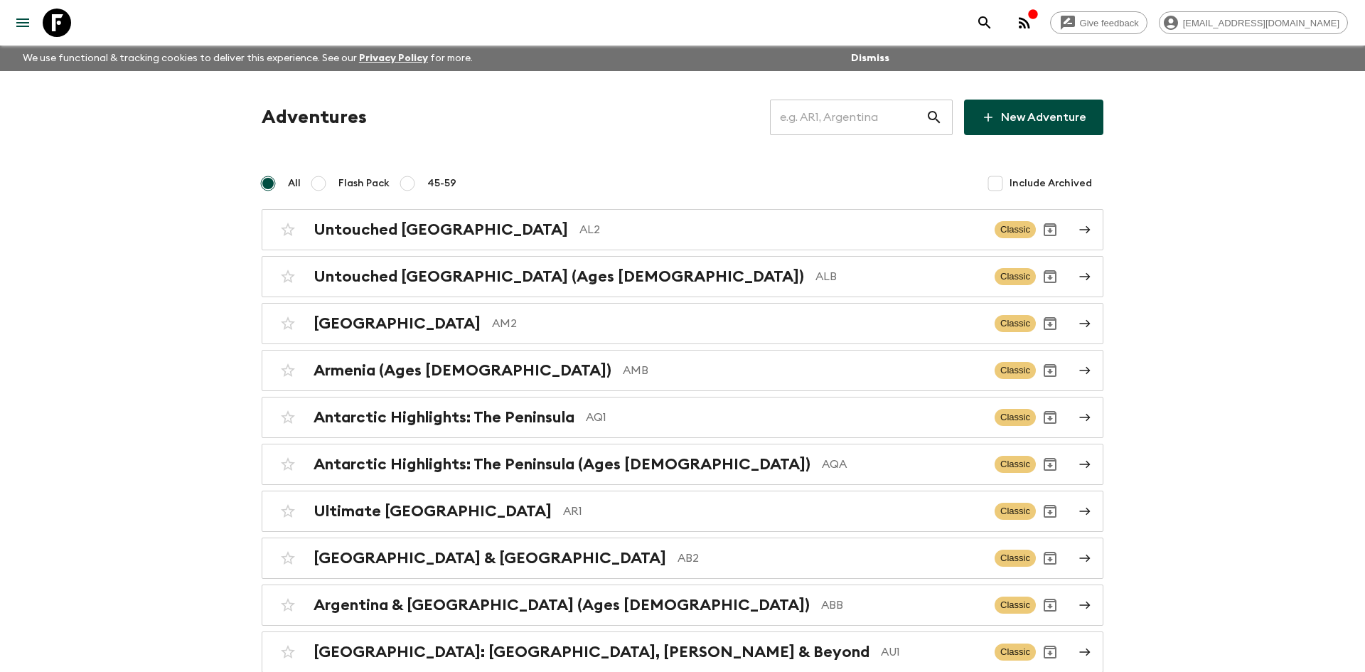
click at [818, 112] on input "text" at bounding box center [848, 117] width 156 height 40
type input "id1"
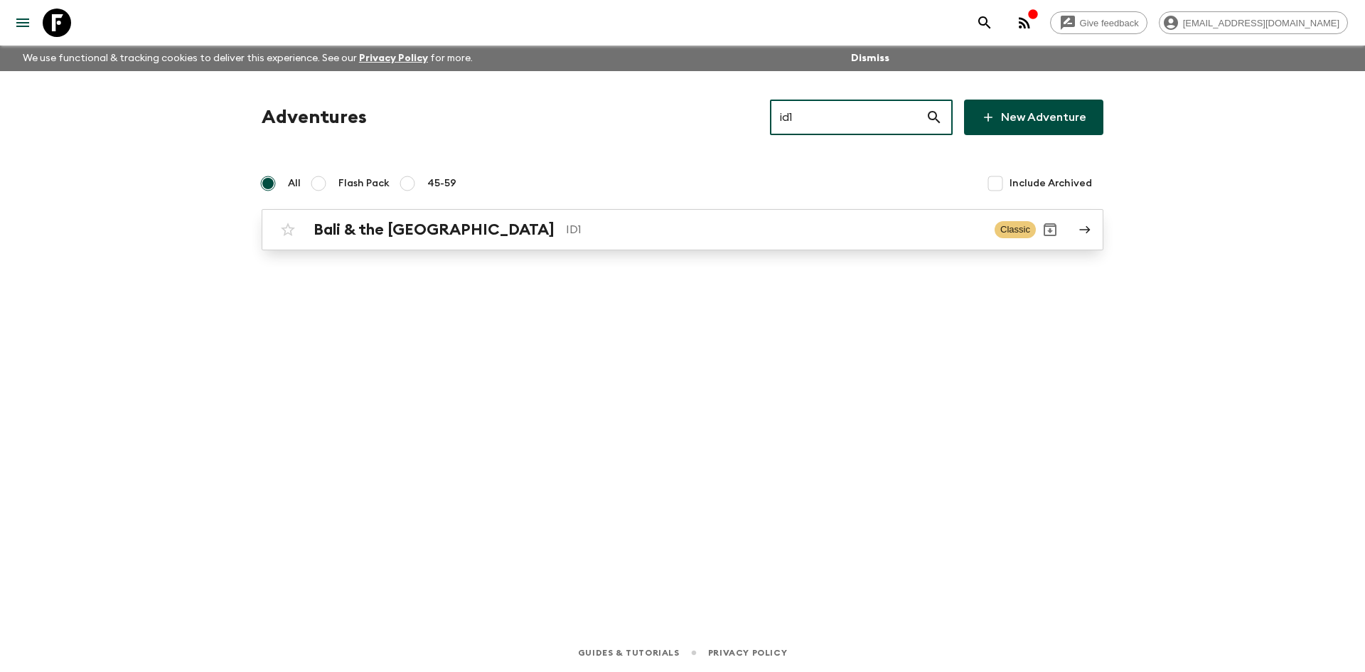
click at [503, 219] on div "Bali & the [GEOGRAPHIC_DATA] ID1 Classic" at bounding box center [655, 229] width 762 height 28
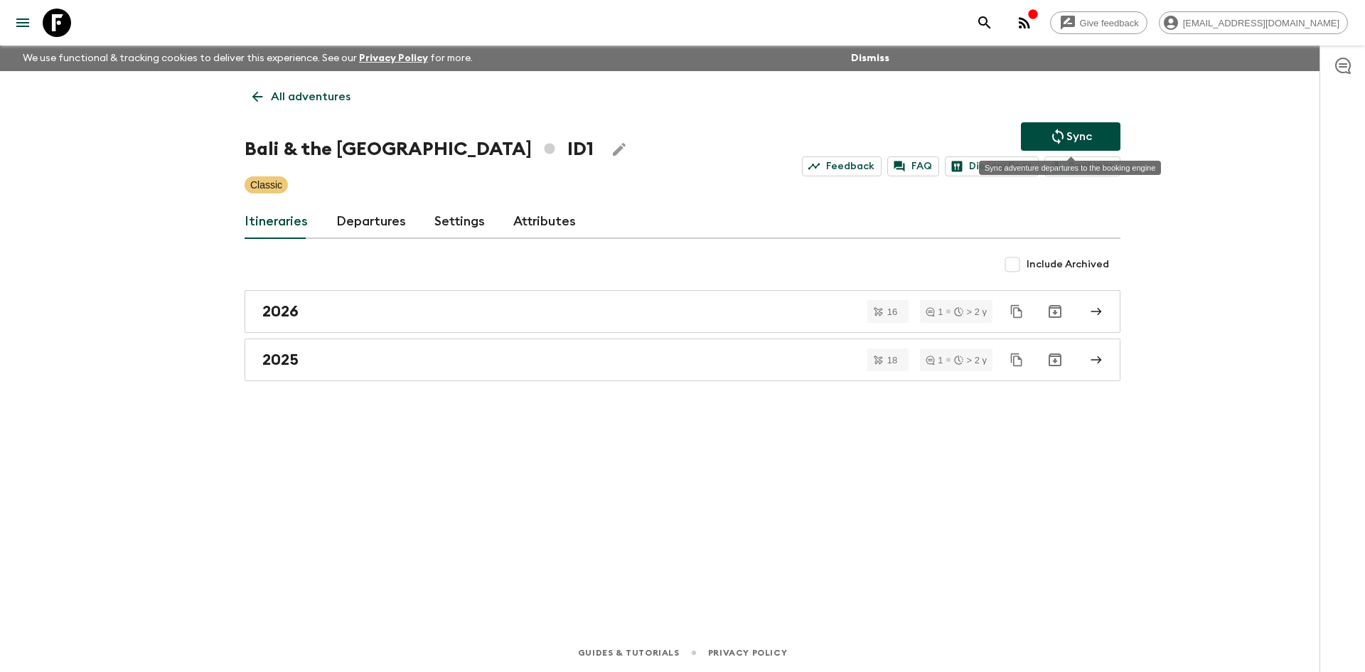
click at [1092, 129] on button "Sync" at bounding box center [1070, 136] width 99 height 28
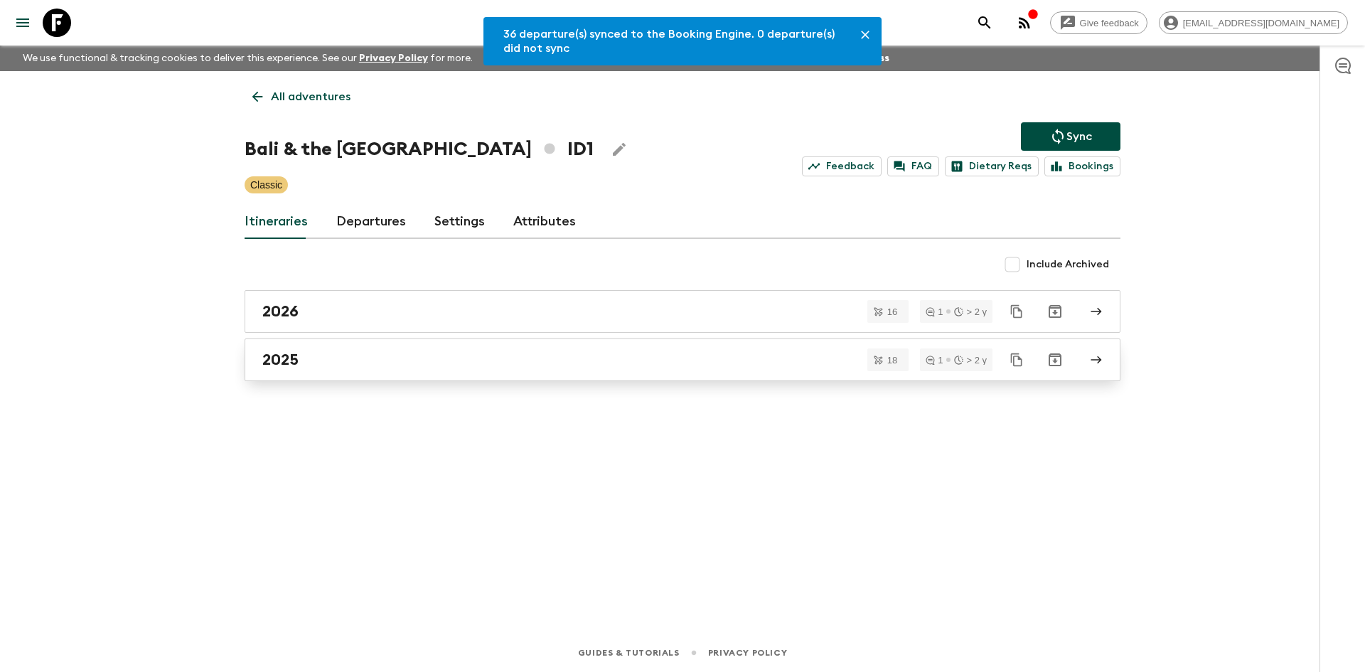
click at [306, 347] on link "2025" at bounding box center [682, 359] width 876 height 43
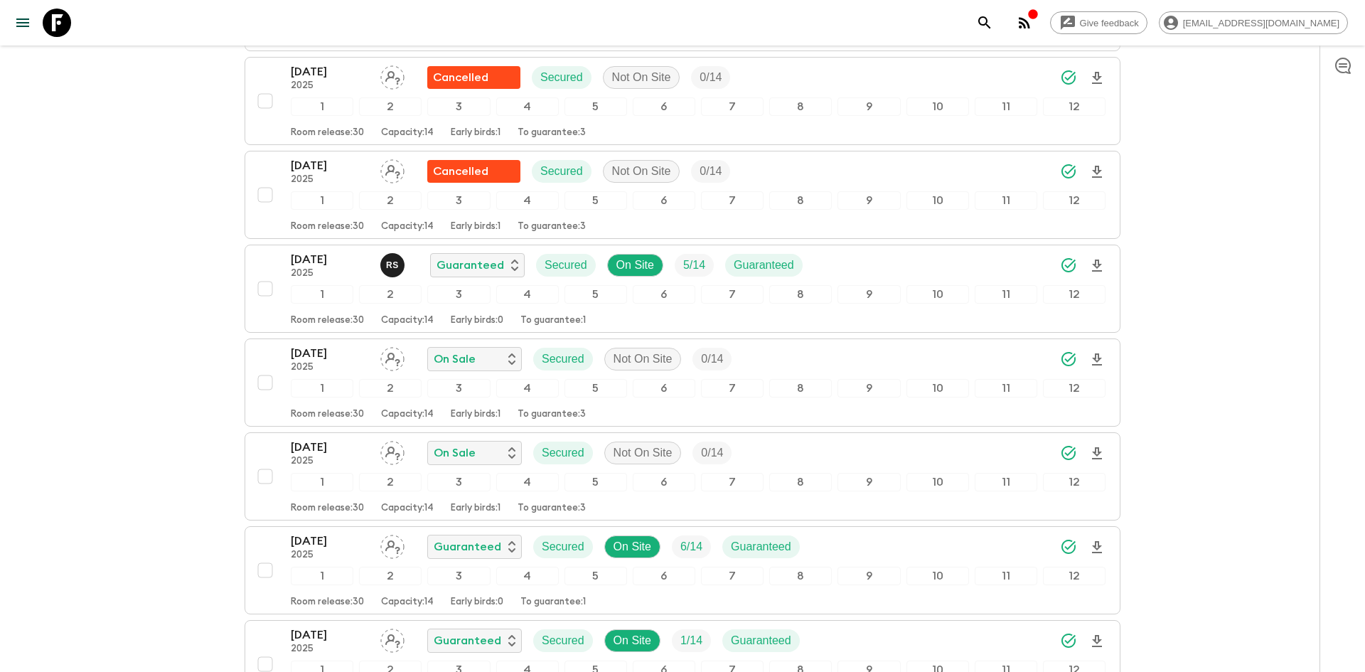
scroll to position [903, 0]
click at [1097, 262] on icon "Download Onboarding" at bounding box center [1097, 265] width 10 height 12
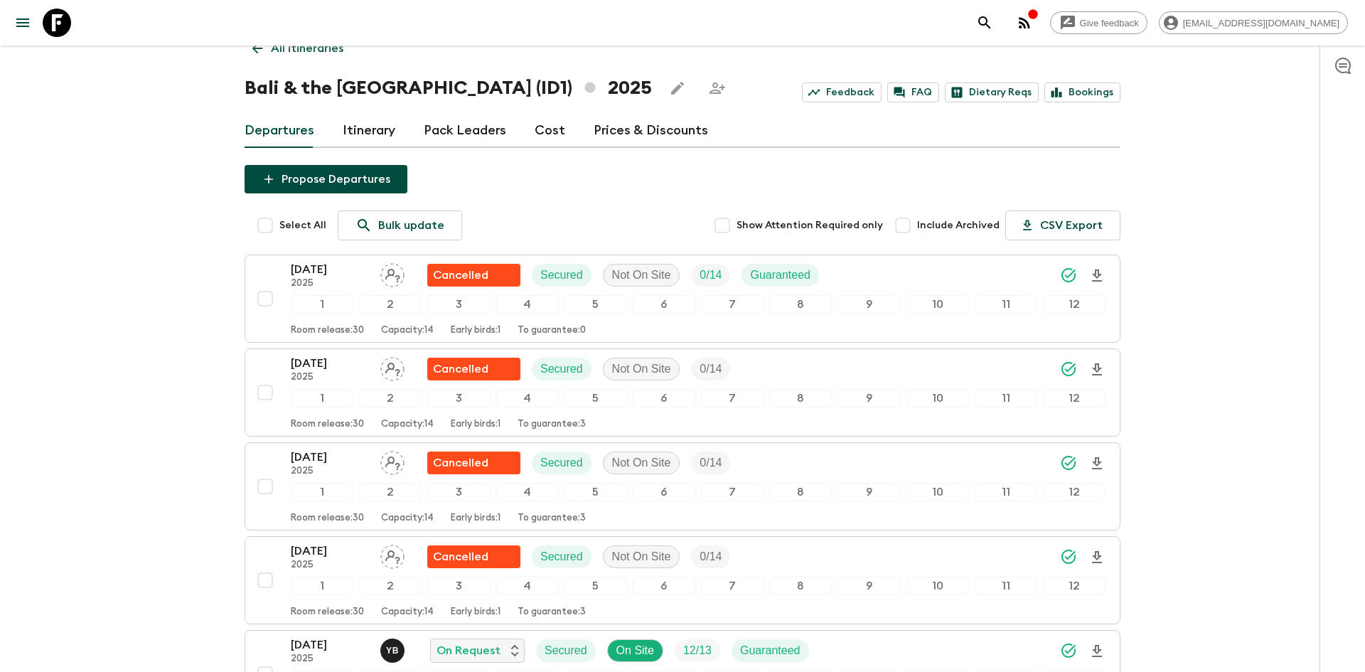
scroll to position [0, 0]
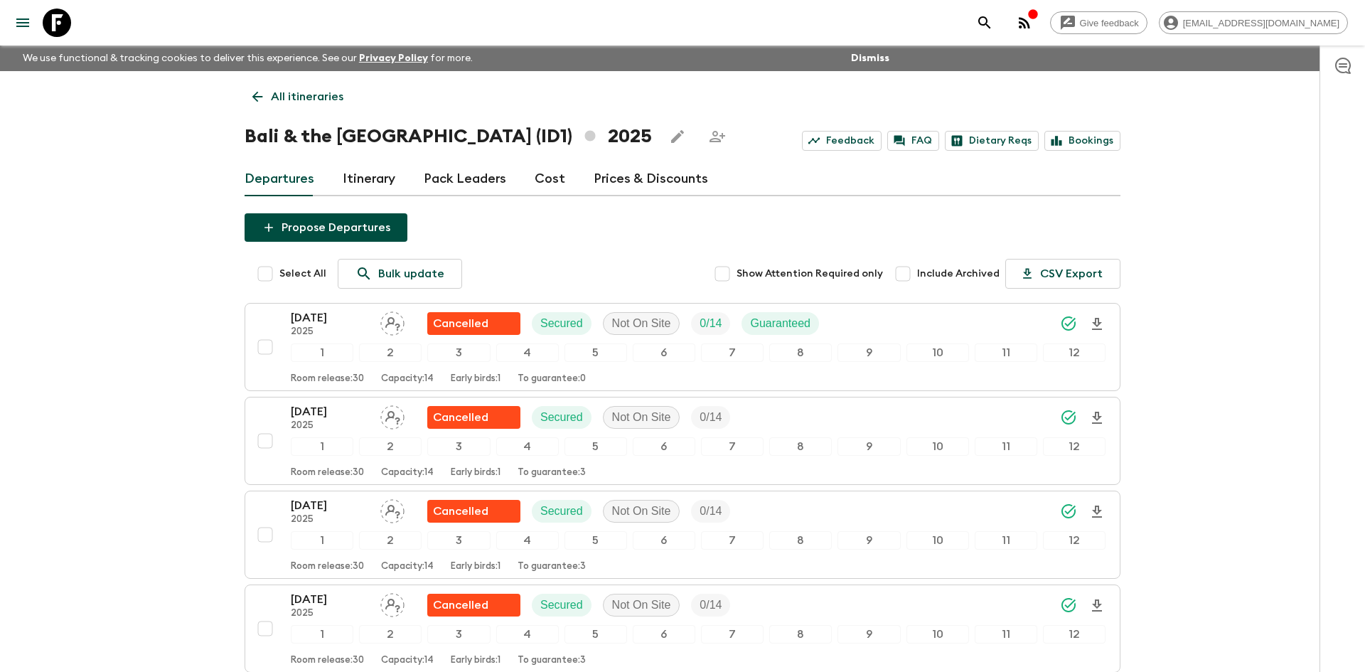
click at [282, 102] on p "All itineraries" at bounding box center [307, 96] width 72 height 17
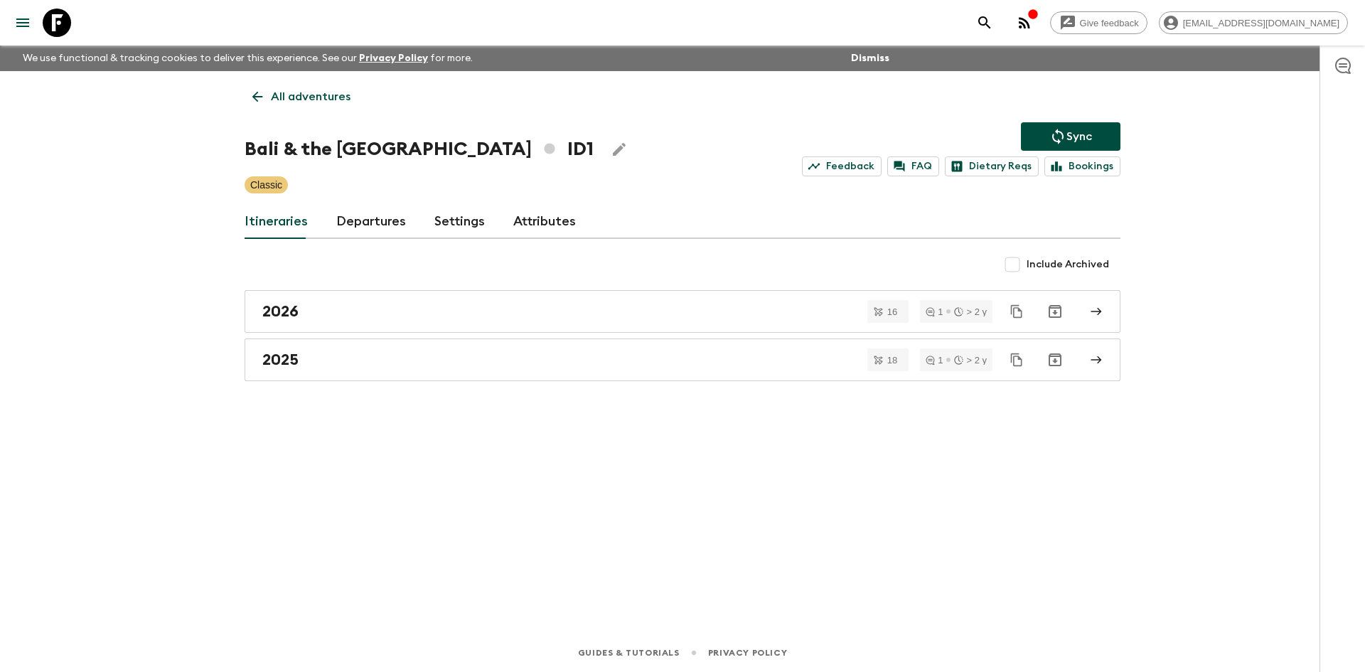
click at [282, 102] on p "All adventures" at bounding box center [311, 96] width 80 height 17
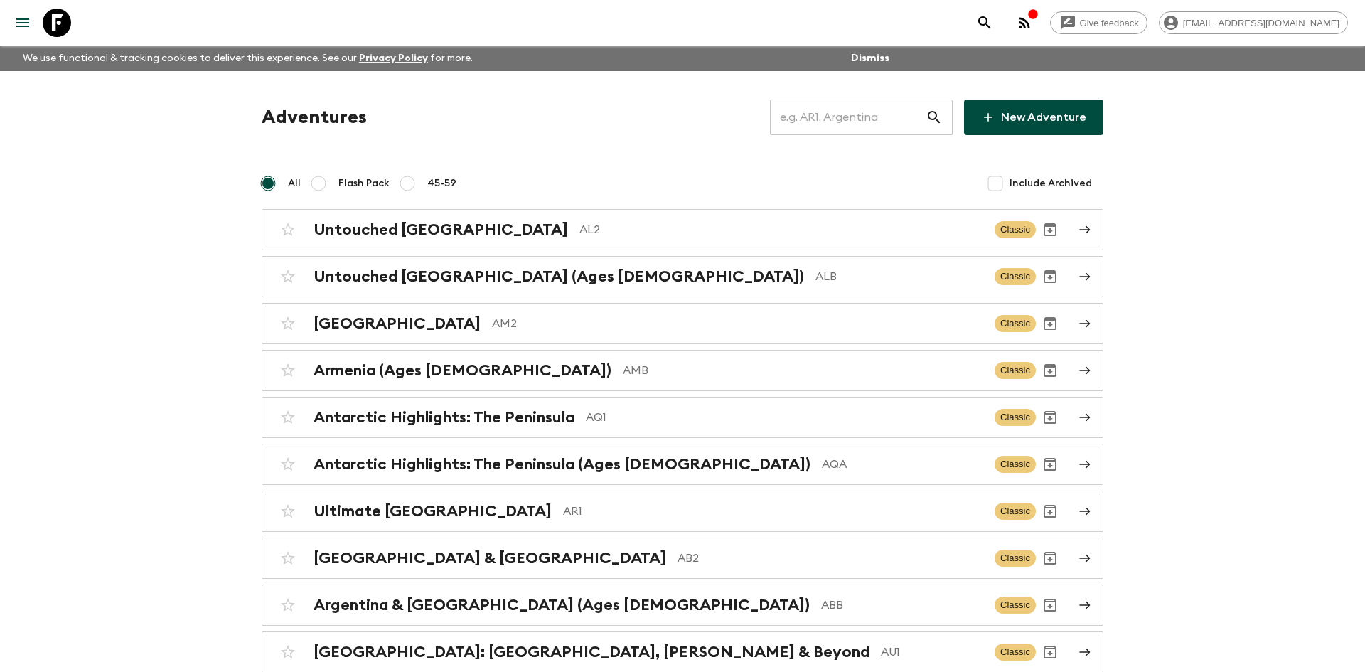
click at [884, 117] on input "text" at bounding box center [848, 117] width 156 height 40
click at [808, 119] on input "lk1l" at bounding box center [848, 117] width 156 height 40
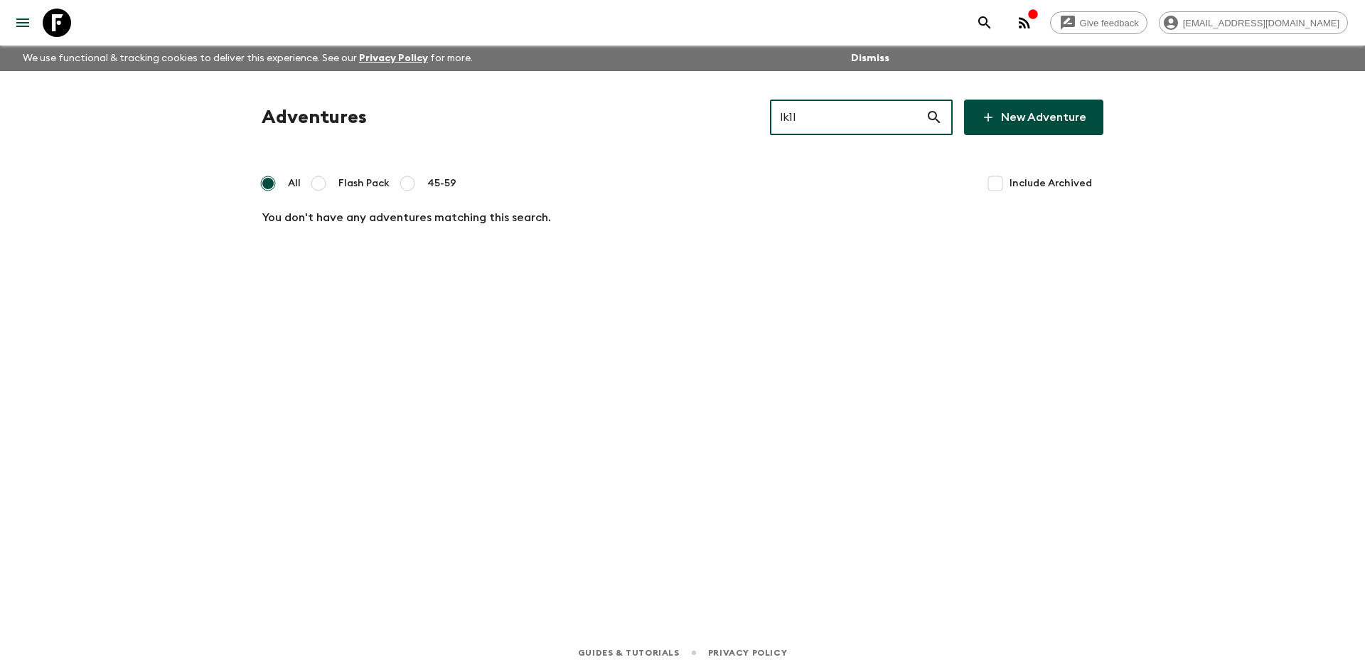
type input "lk1"
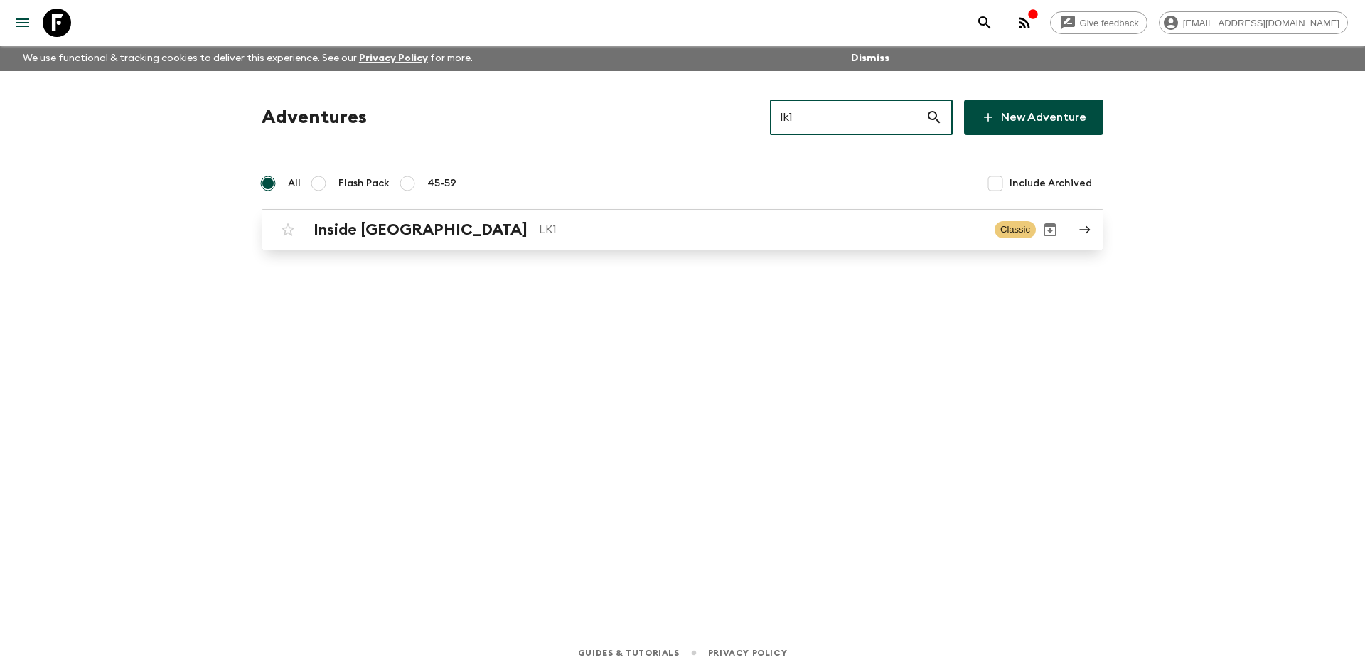
click at [539, 223] on p "LK1" at bounding box center [761, 229] width 444 height 17
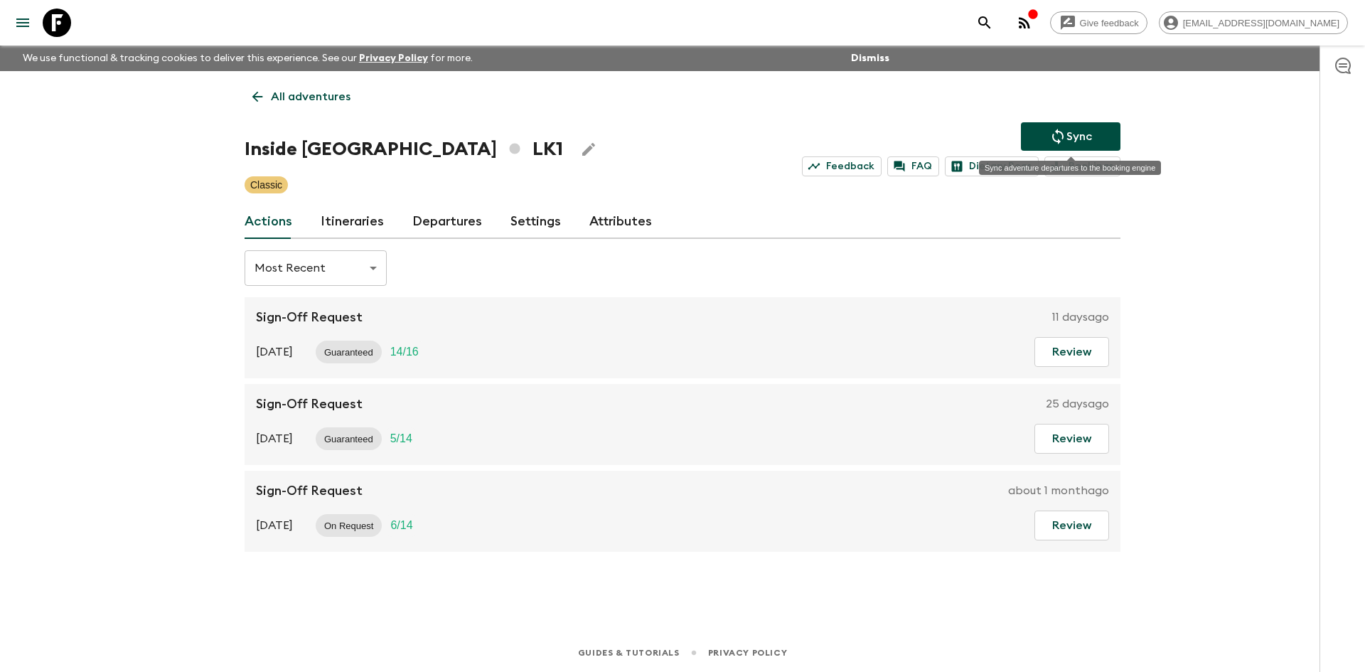
click at [1050, 141] on icon "Sync adventure departures to the booking engine" at bounding box center [1057, 136] width 17 height 17
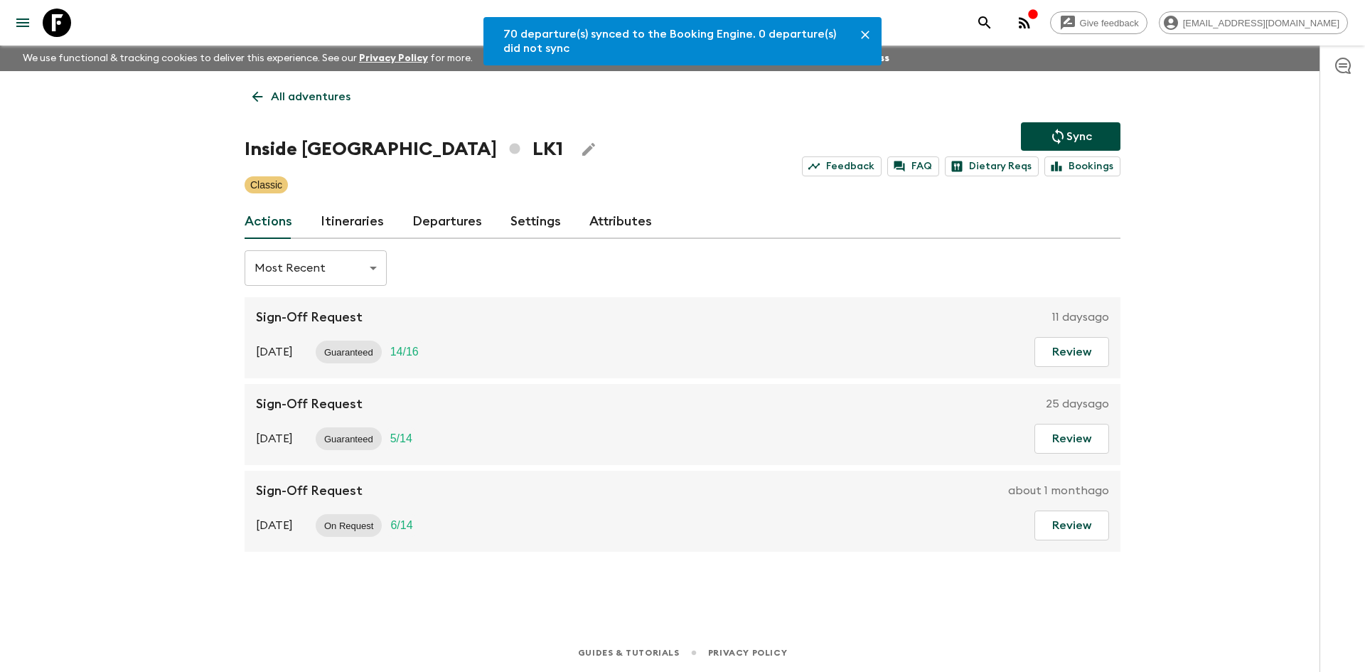
click at [451, 221] on link "Departures" at bounding box center [447, 222] width 70 height 34
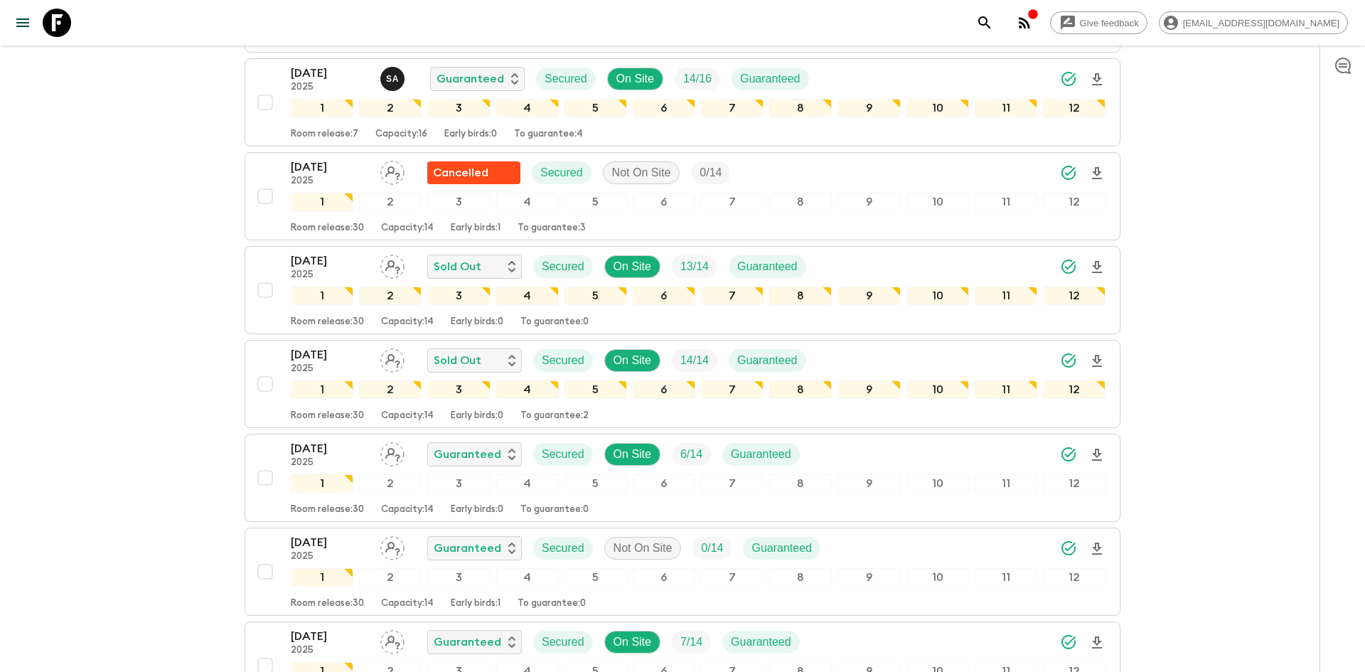
scroll to position [970, 0]
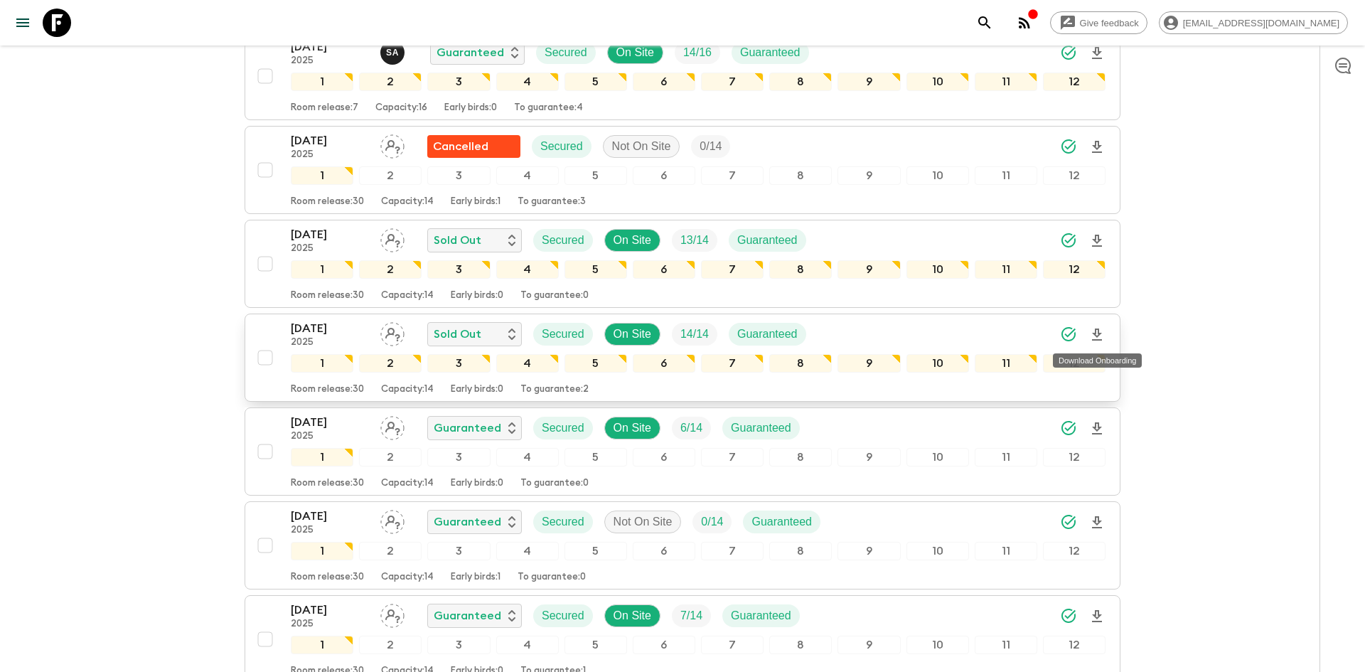
click at [1099, 334] on icon "Download Onboarding" at bounding box center [1096, 334] width 17 height 17
